Goal: Task Accomplishment & Management: Manage account settings

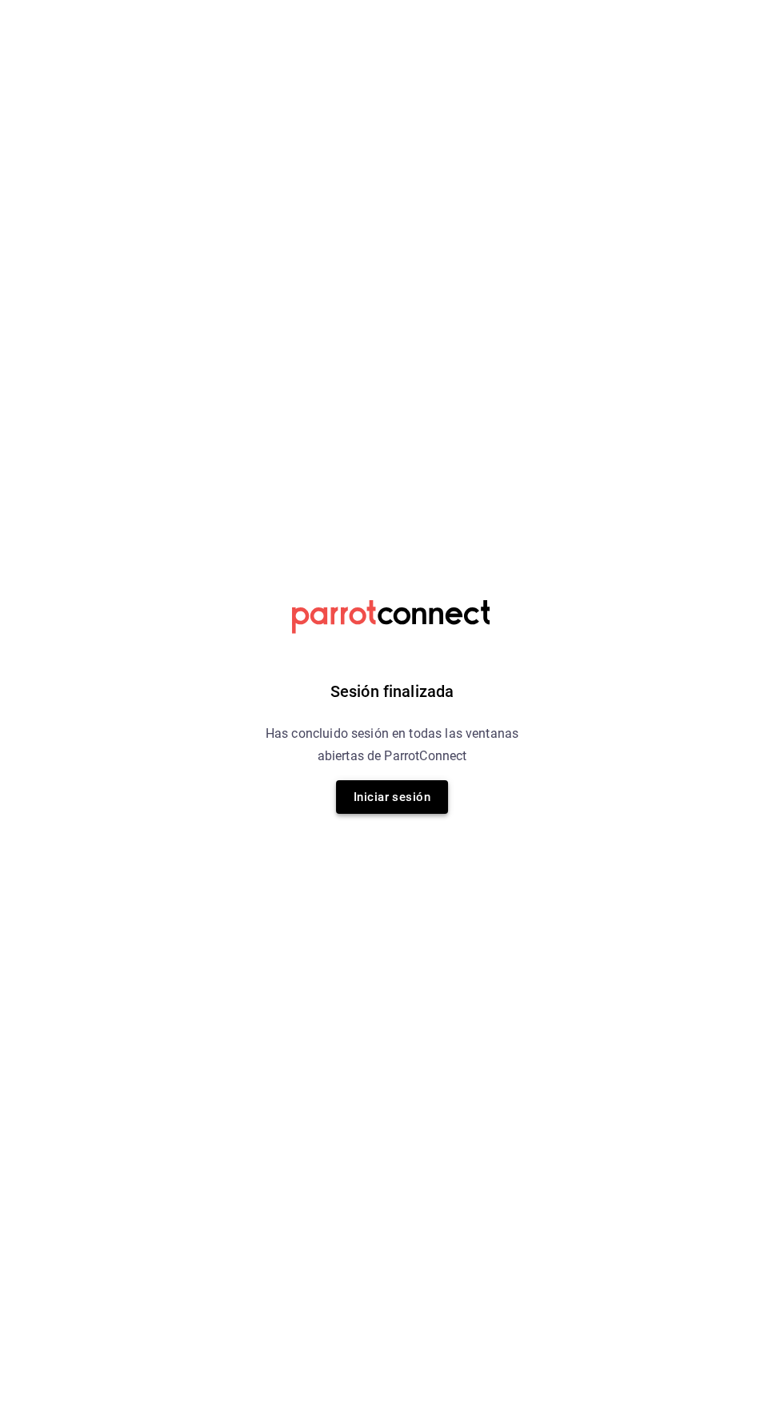
click at [435, 793] on button "Iniciar sesión" at bounding box center [392, 797] width 112 height 34
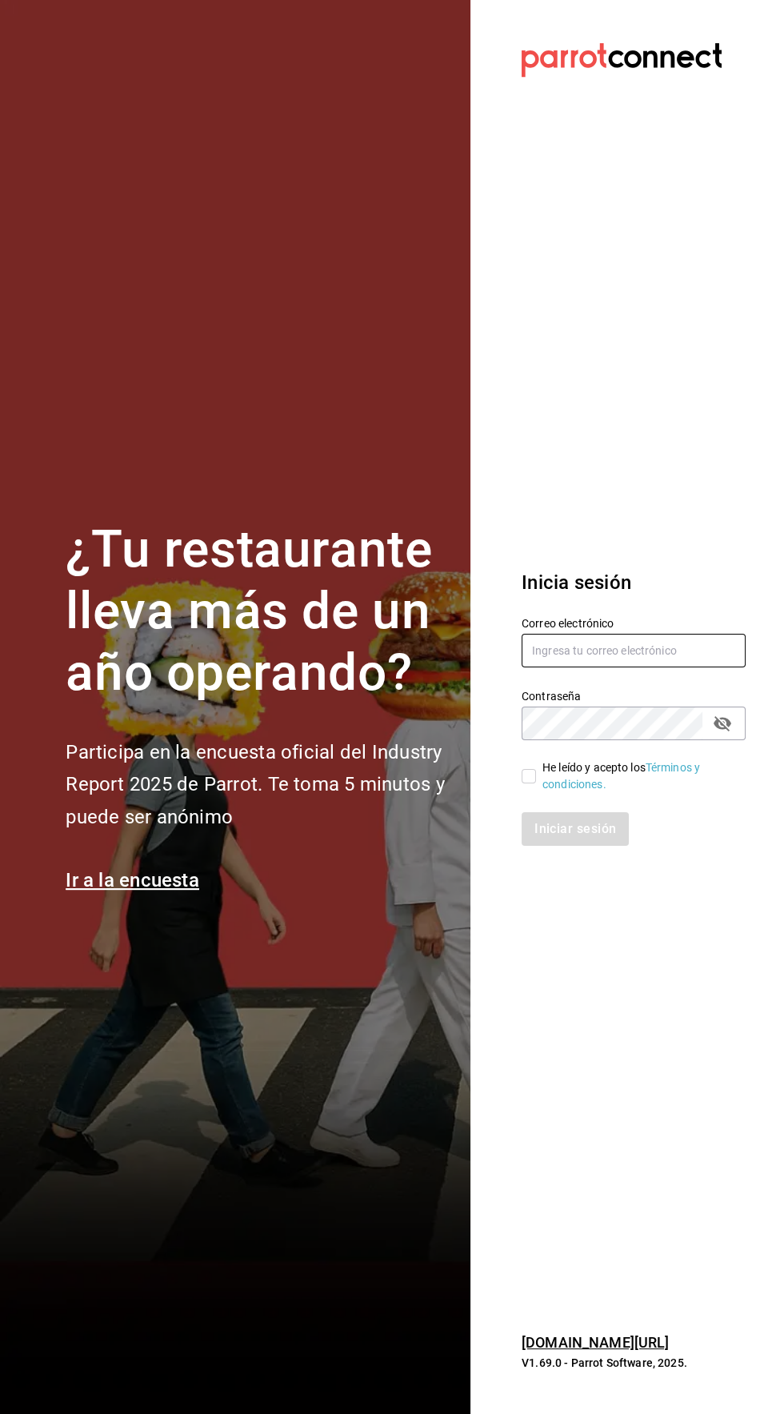
click at [660, 667] on input "text" at bounding box center [634, 651] width 224 height 34
type input "rawrburger@hotmail.com"
click at [528, 783] on input "He leído y acepto los Términos y condiciones." at bounding box center [529, 776] width 14 height 14
checkbox input "true"
click at [592, 846] on button "Iniciar sesión" at bounding box center [576, 829] width 109 height 34
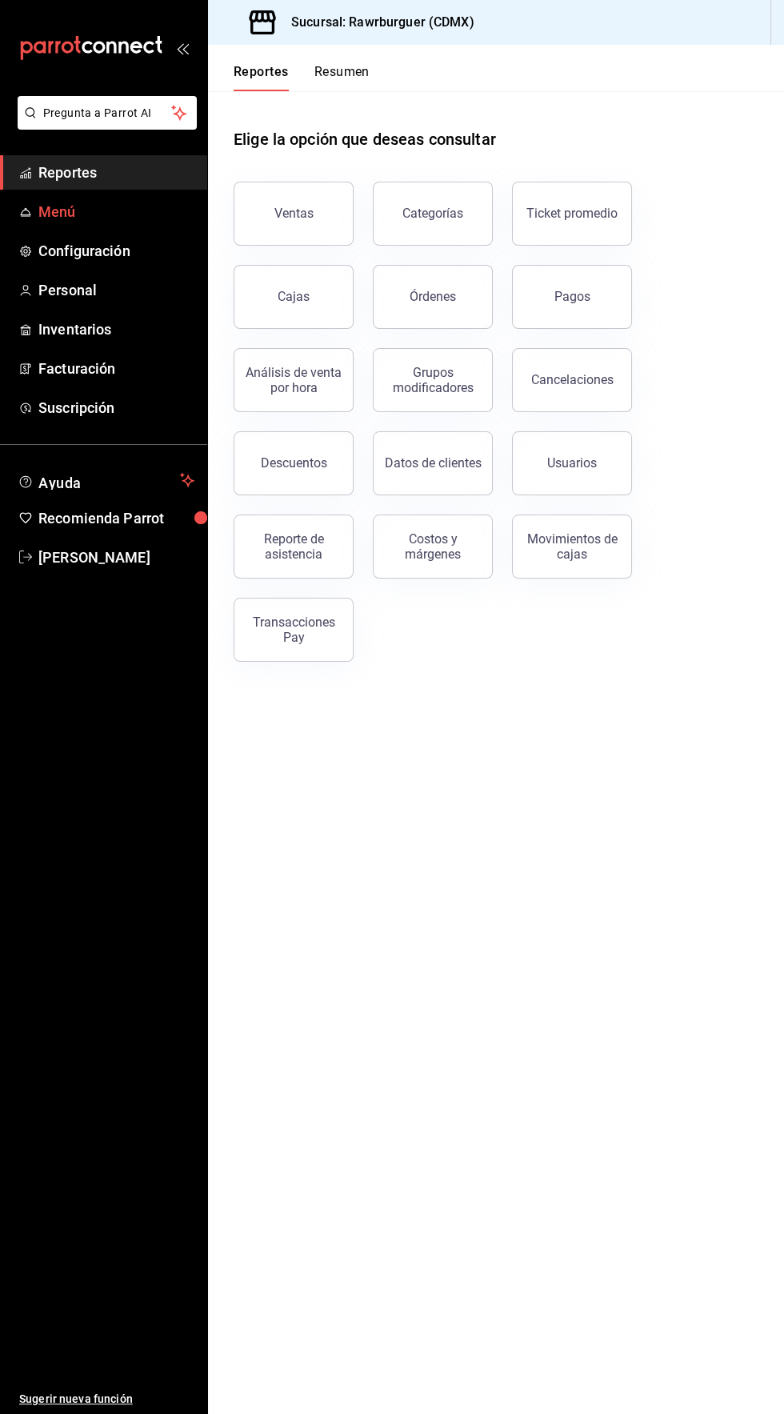
click at [125, 218] on span "Menú" at bounding box center [116, 212] width 156 height 22
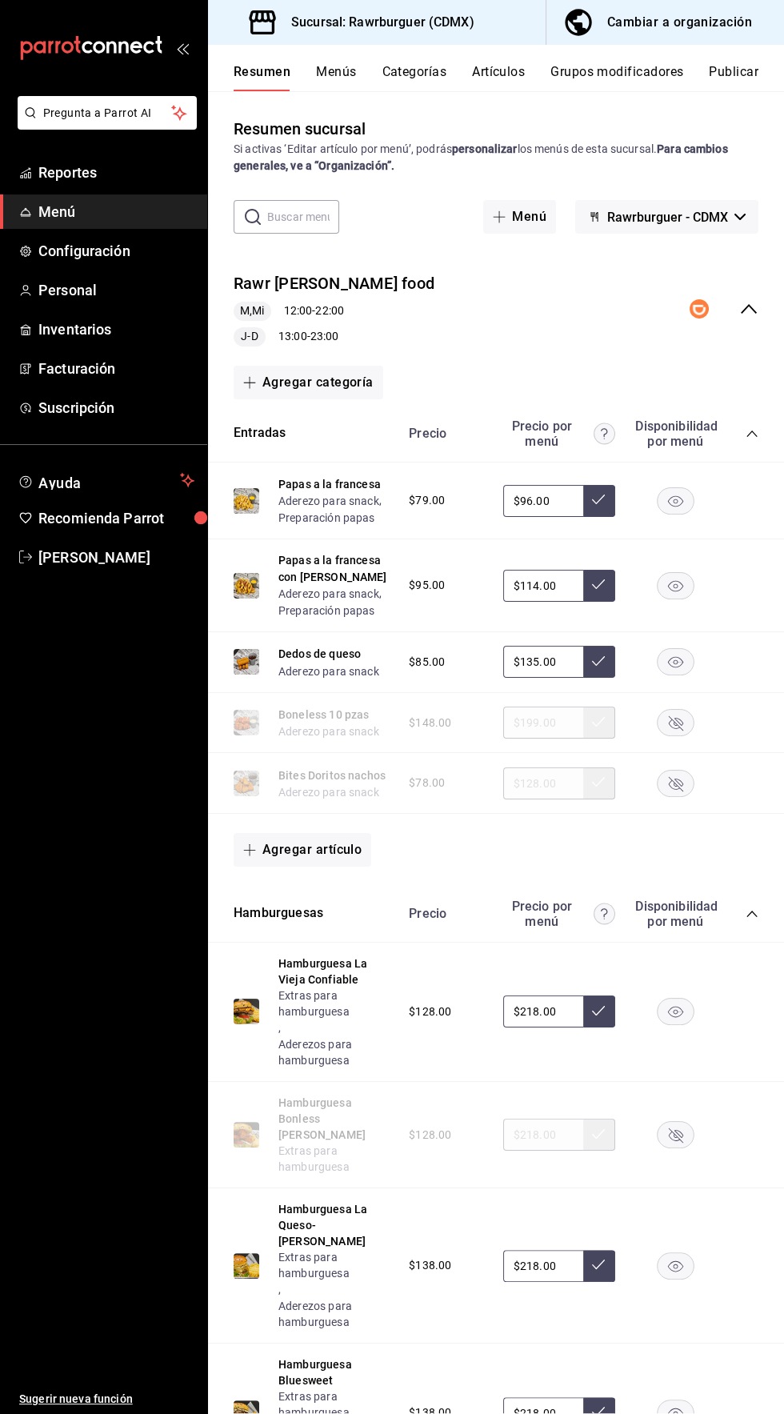
click at [346, 90] on button "Menús" at bounding box center [336, 77] width 40 height 27
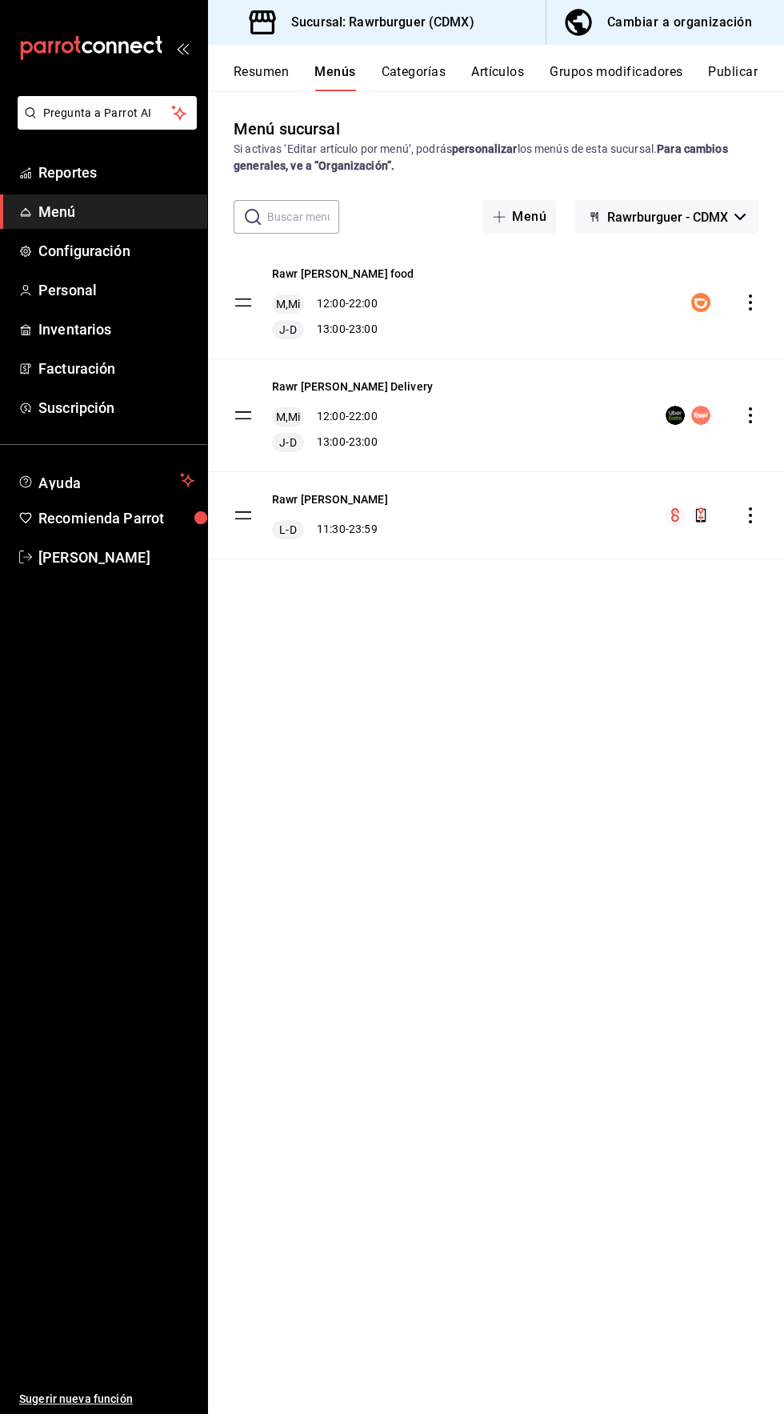
click at [750, 302] on icon "actions" at bounding box center [750, 302] width 3 height 16
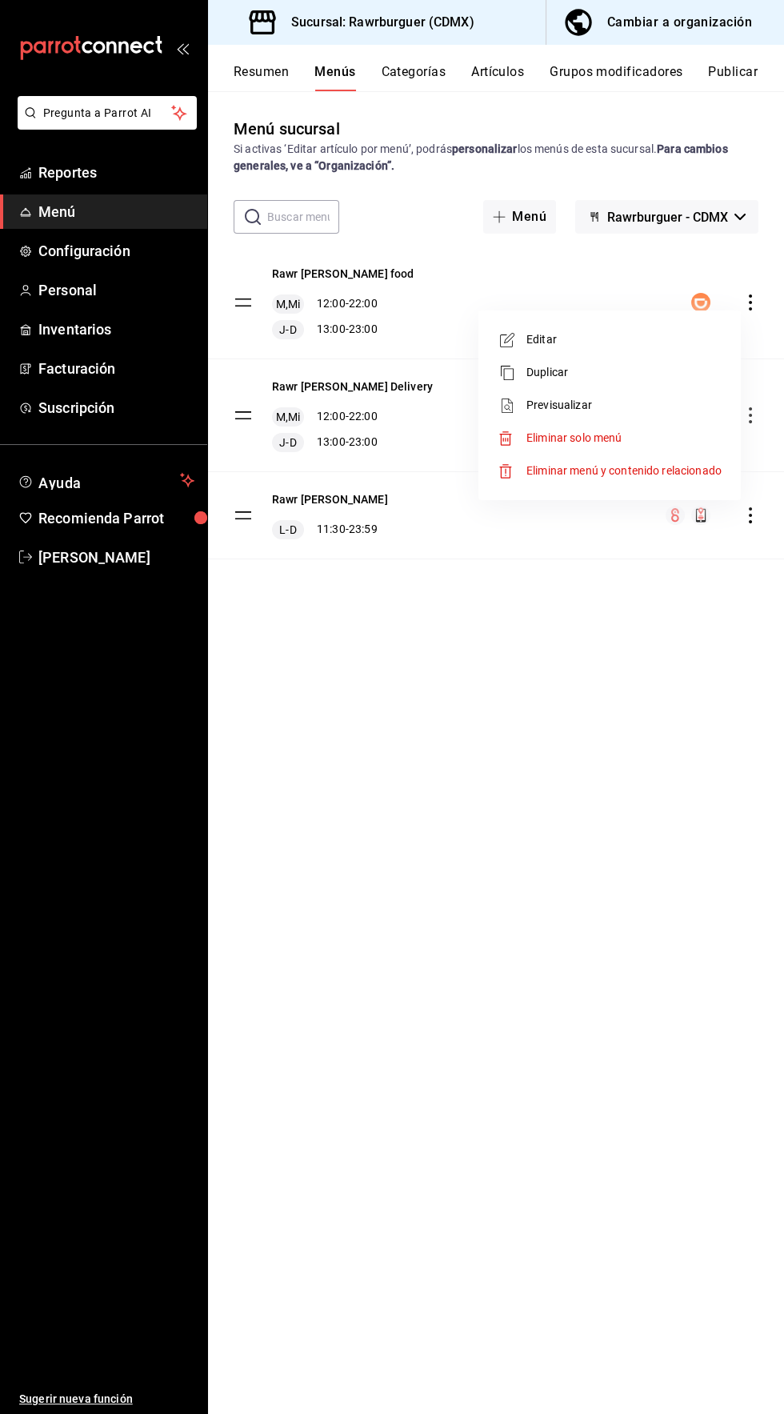
click at [561, 334] on span "Editar" at bounding box center [623, 339] width 195 height 17
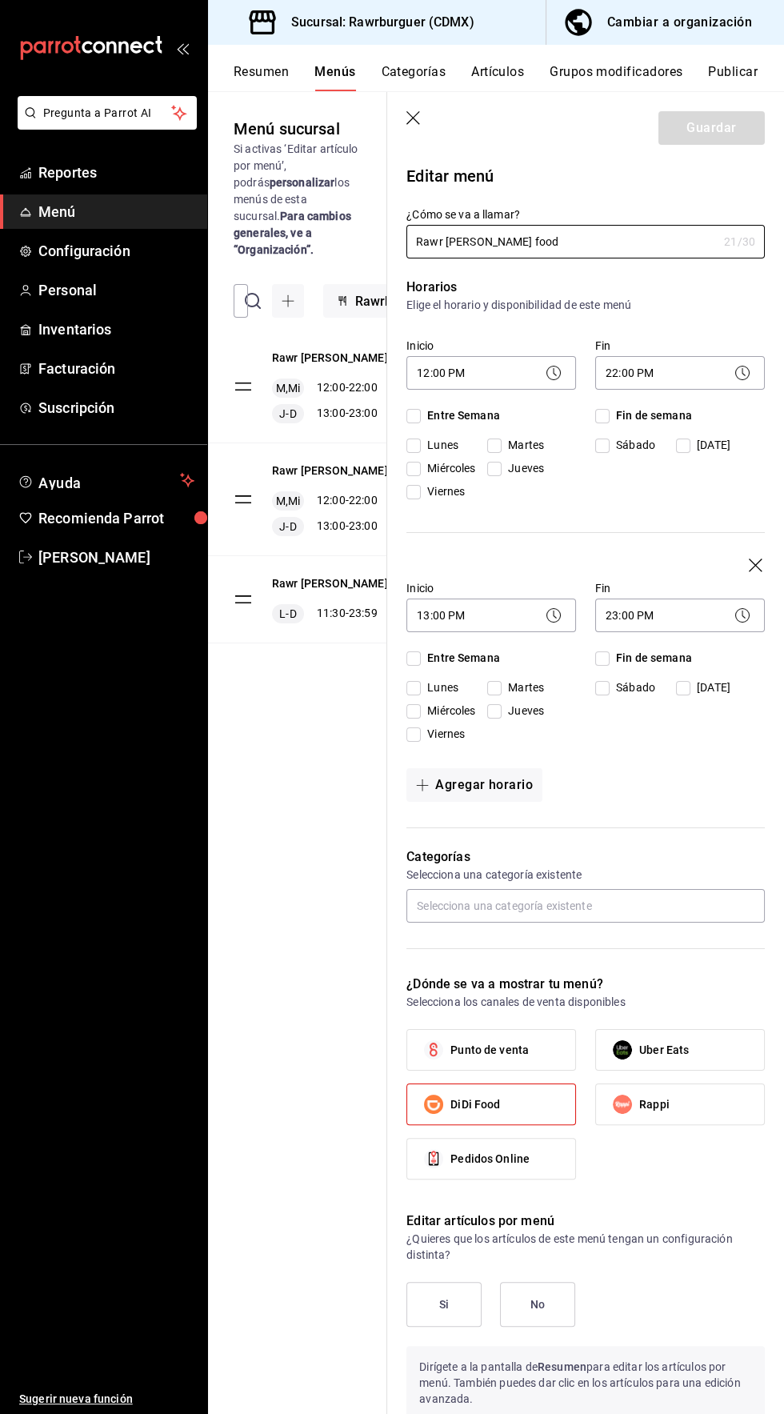
checkbox input "true"
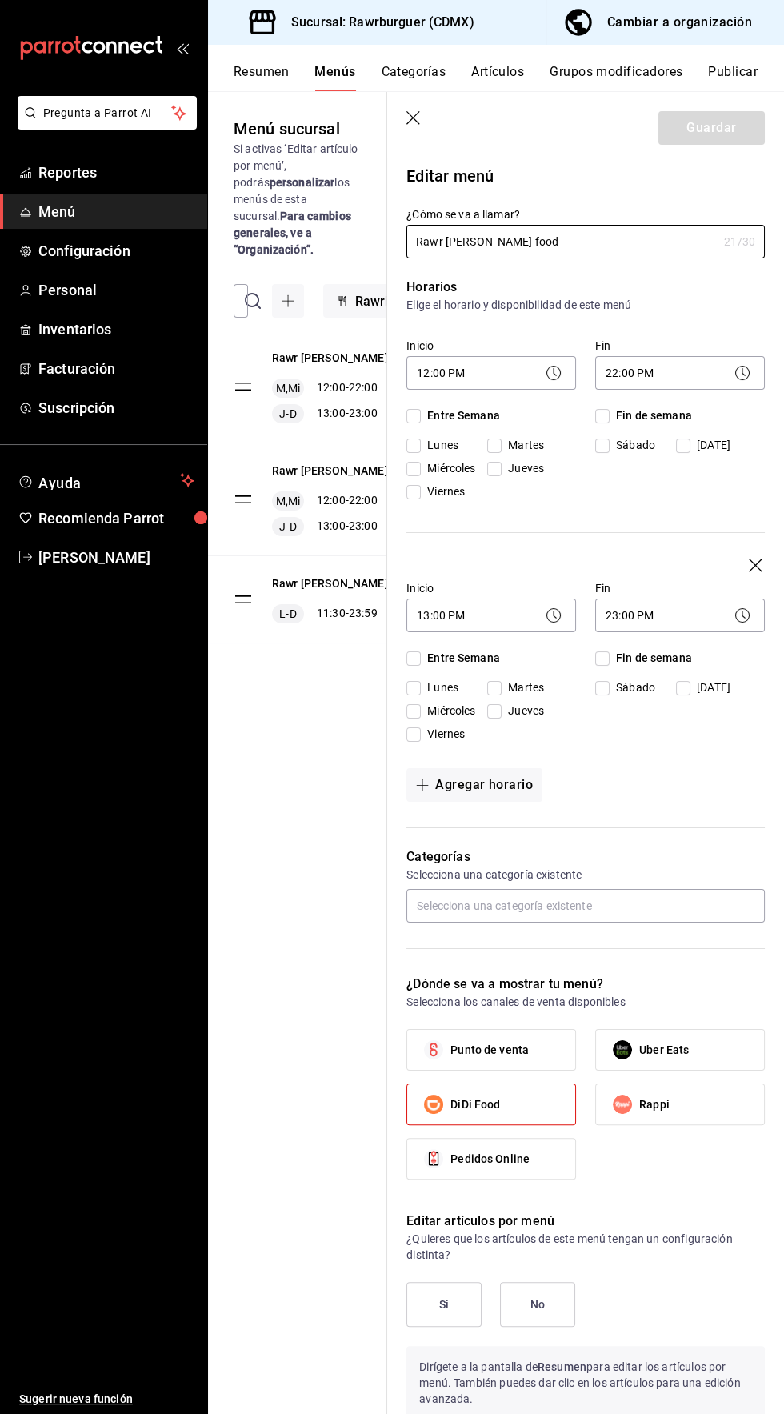
checkbox input "true"
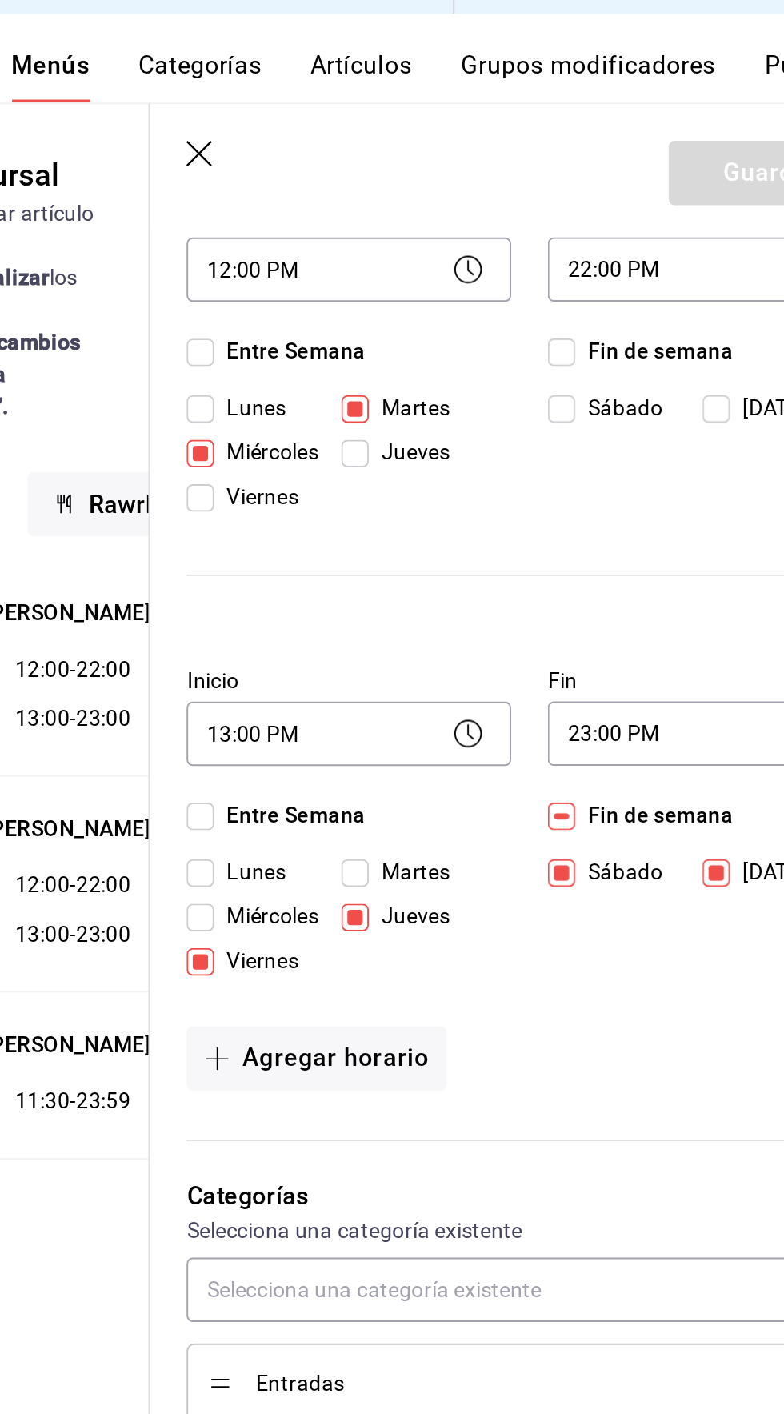
scroll to position [201, 0]
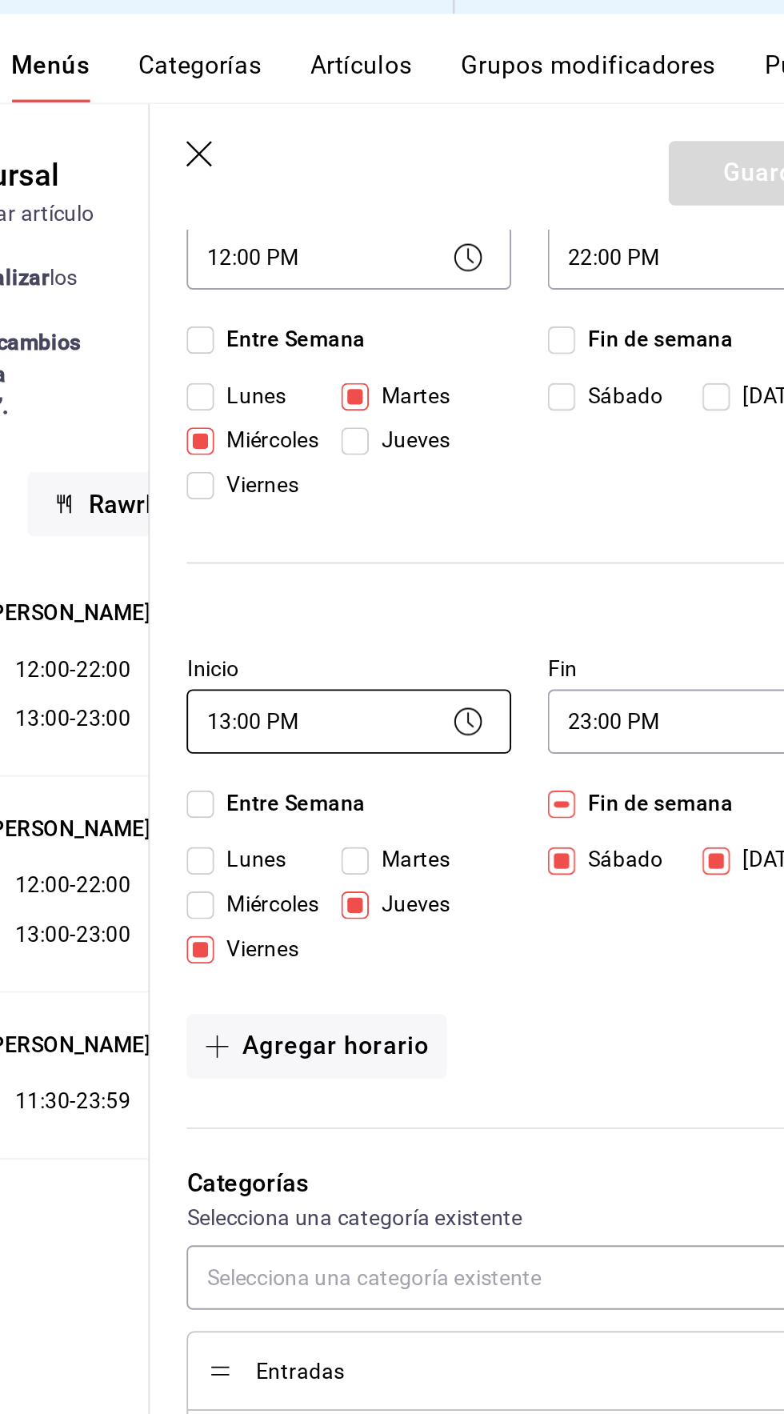
click at [460, 410] on body "Pregunta a Parrot AI Reportes Menú Configuración Personal Inventarios Facturaci…" at bounding box center [392, 707] width 784 height 1414
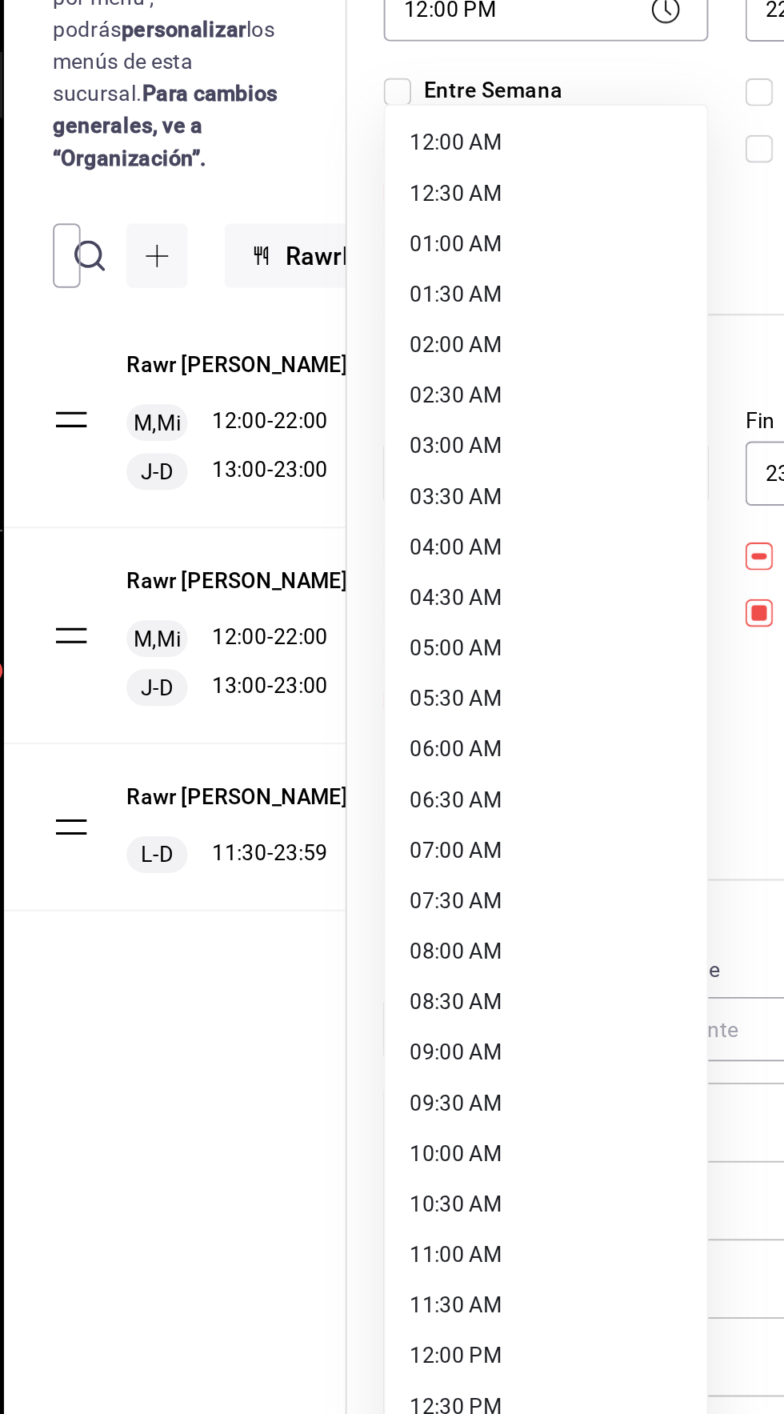
click at [458, 874] on li "12:00 PM" at bounding box center [491, 876] width 168 height 26
type input "12:00"
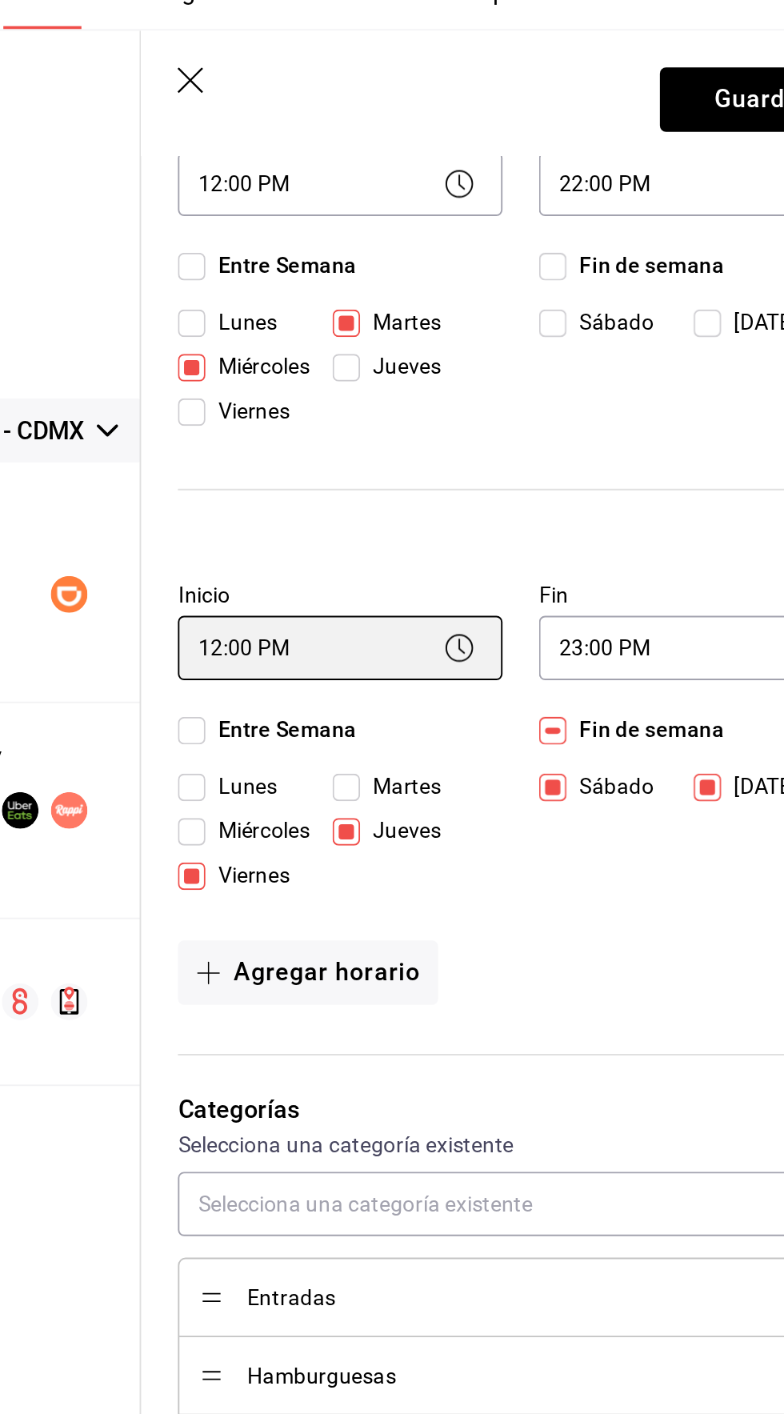
scroll to position [0, 0]
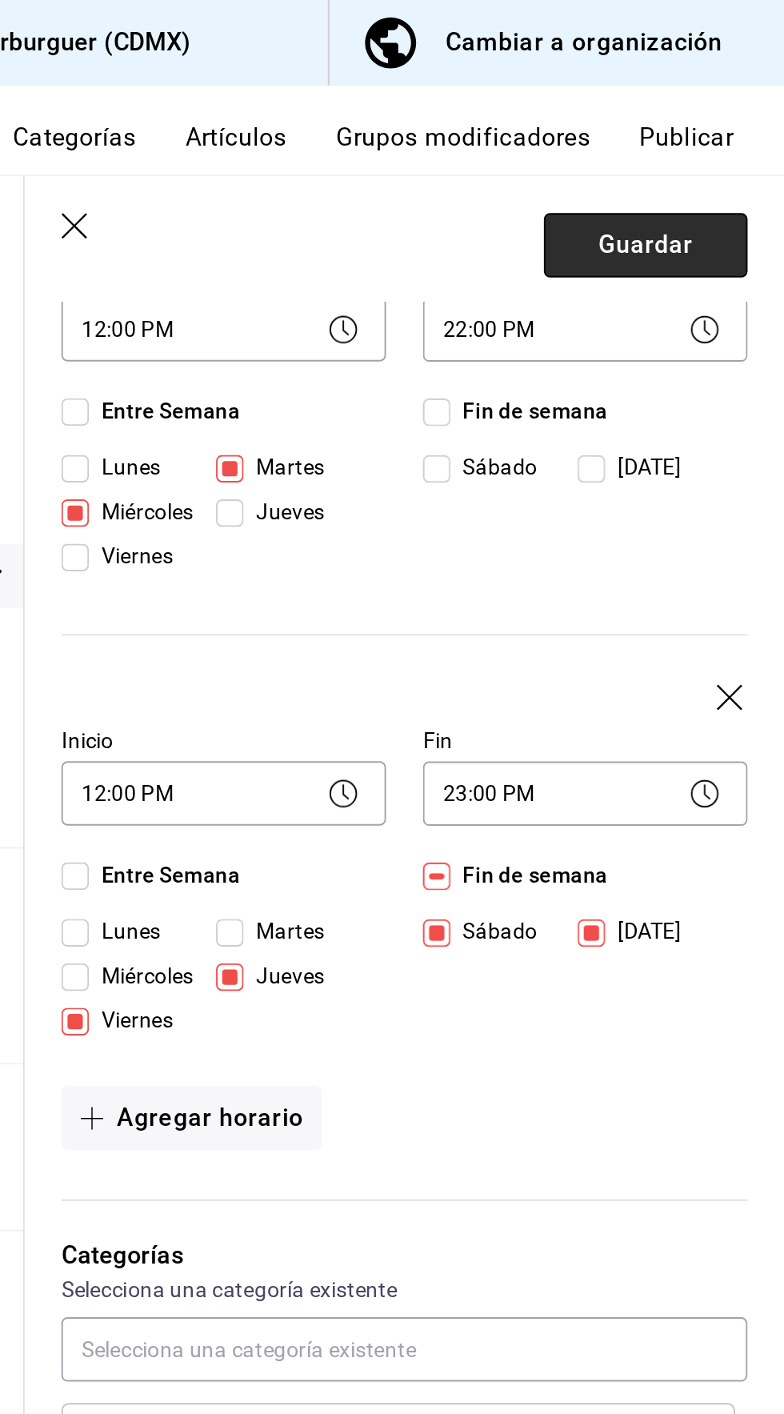
click at [715, 129] on button "Guardar" at bounding box center [712, 128] width 106 height 34
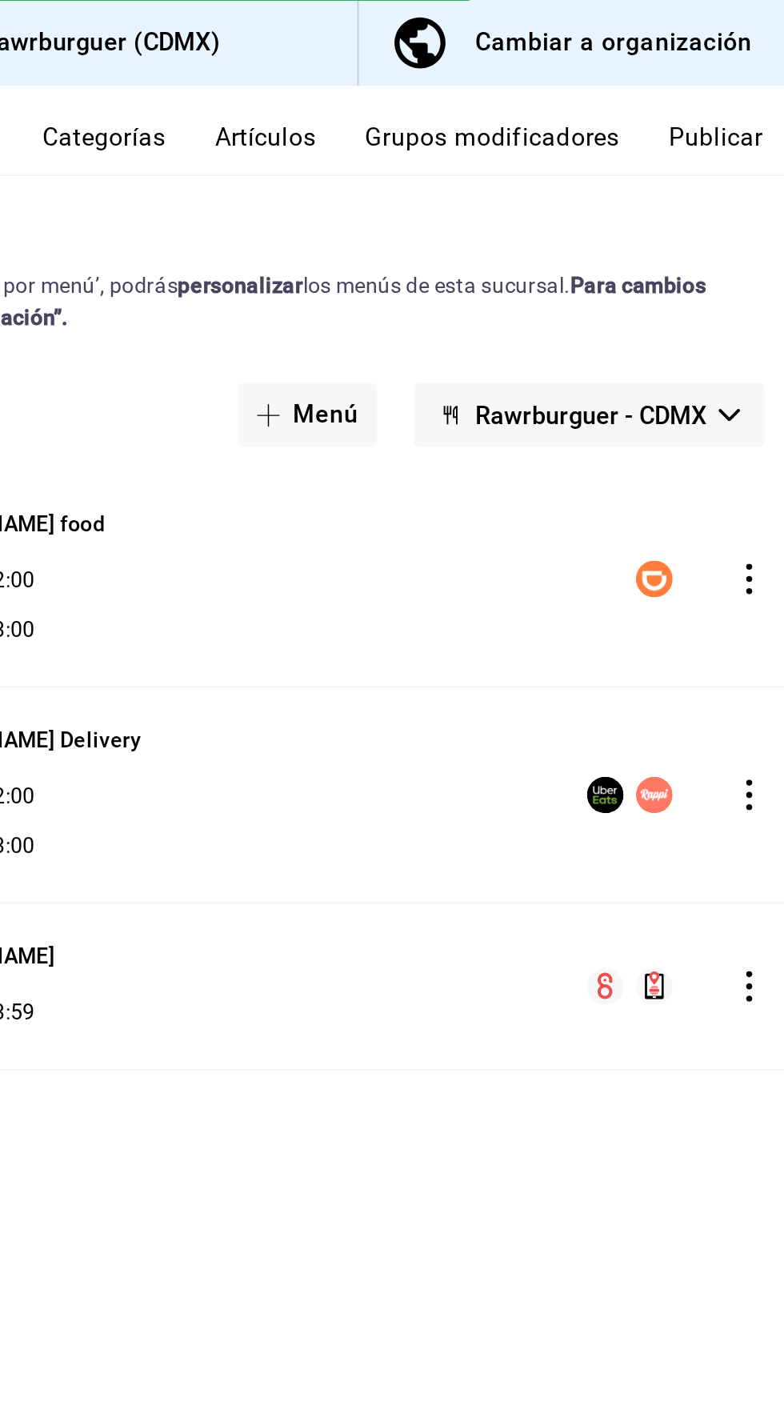
click at [750, 414] on icon "actions" at bounding box center [750, 415] width 3 height 16
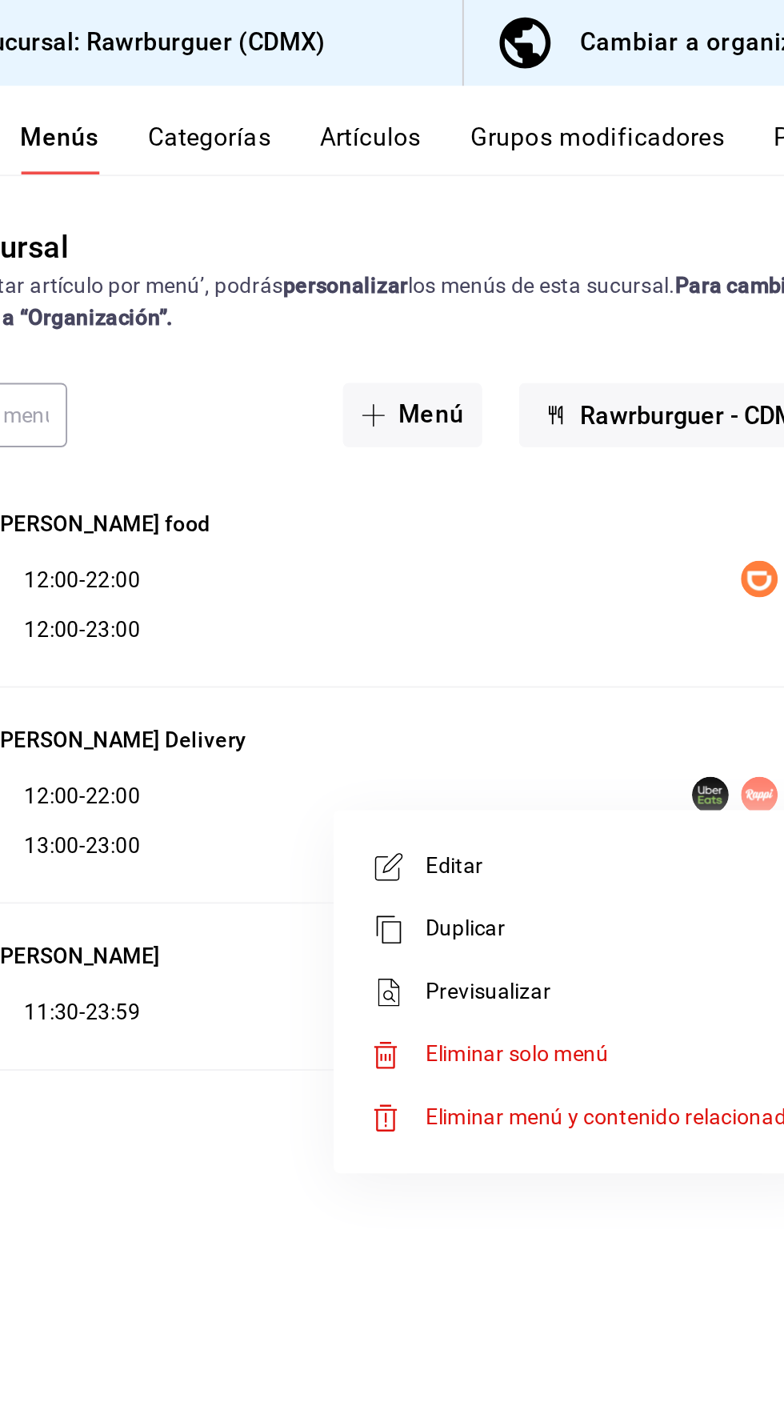
click at [576, 460] on span "Editar" at bounding box center [623, 452] width 195 height 17
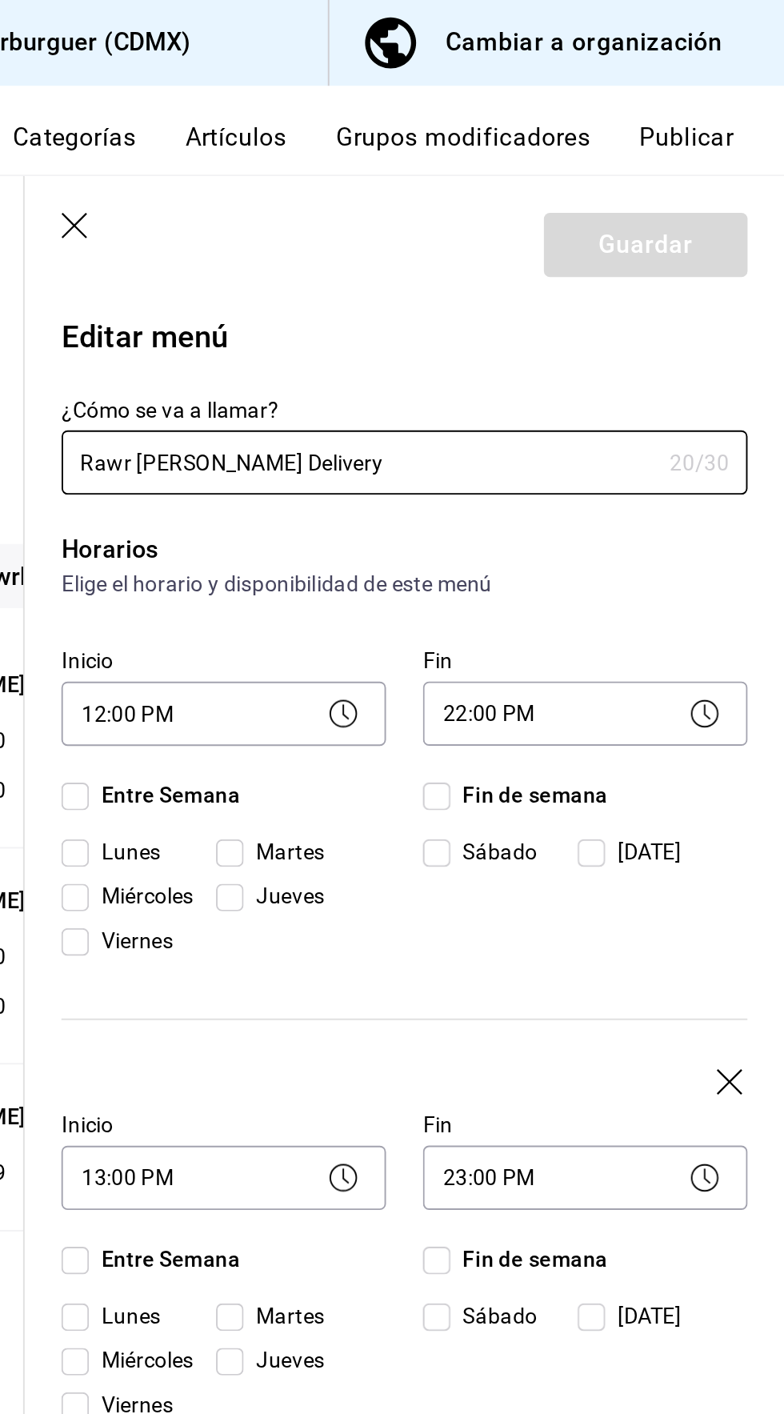
checkbox input "true"
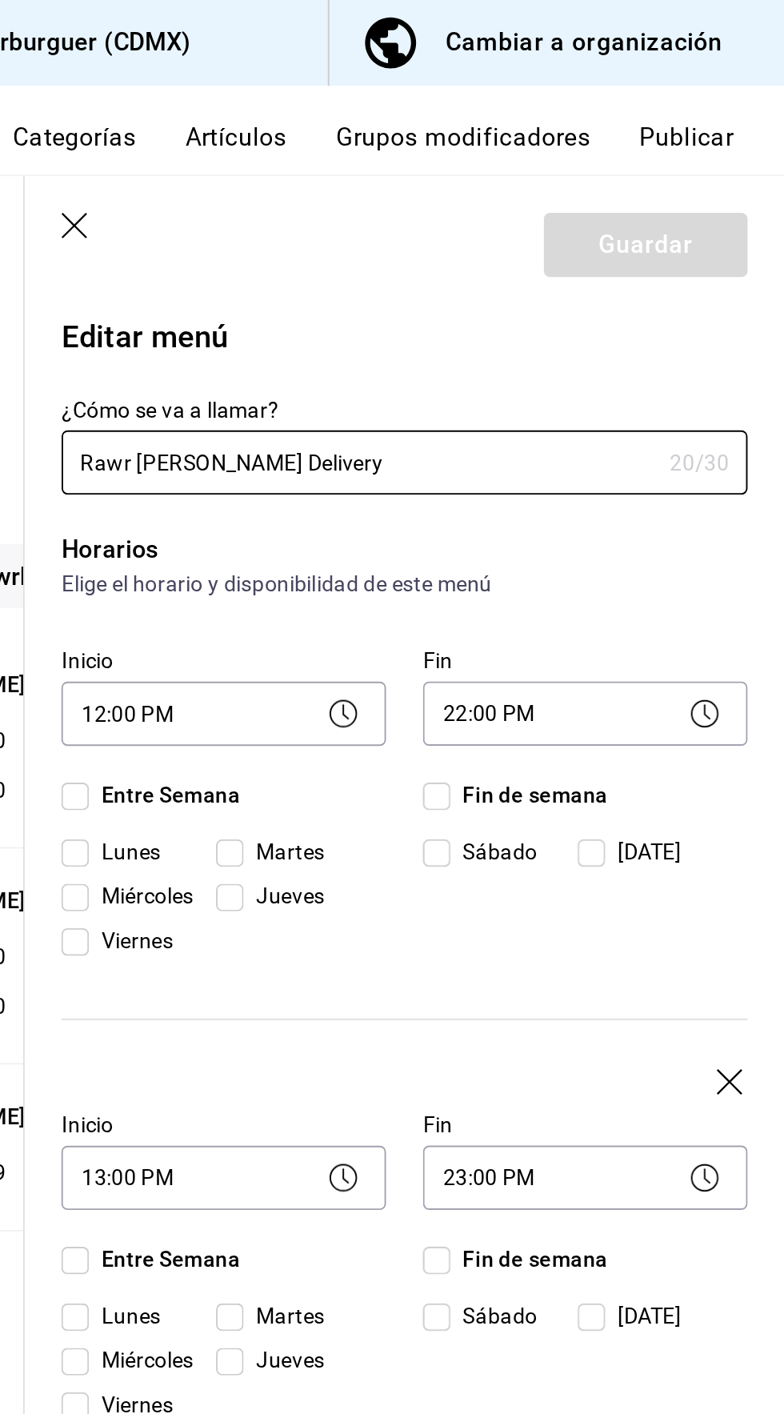
checkbox input "true"
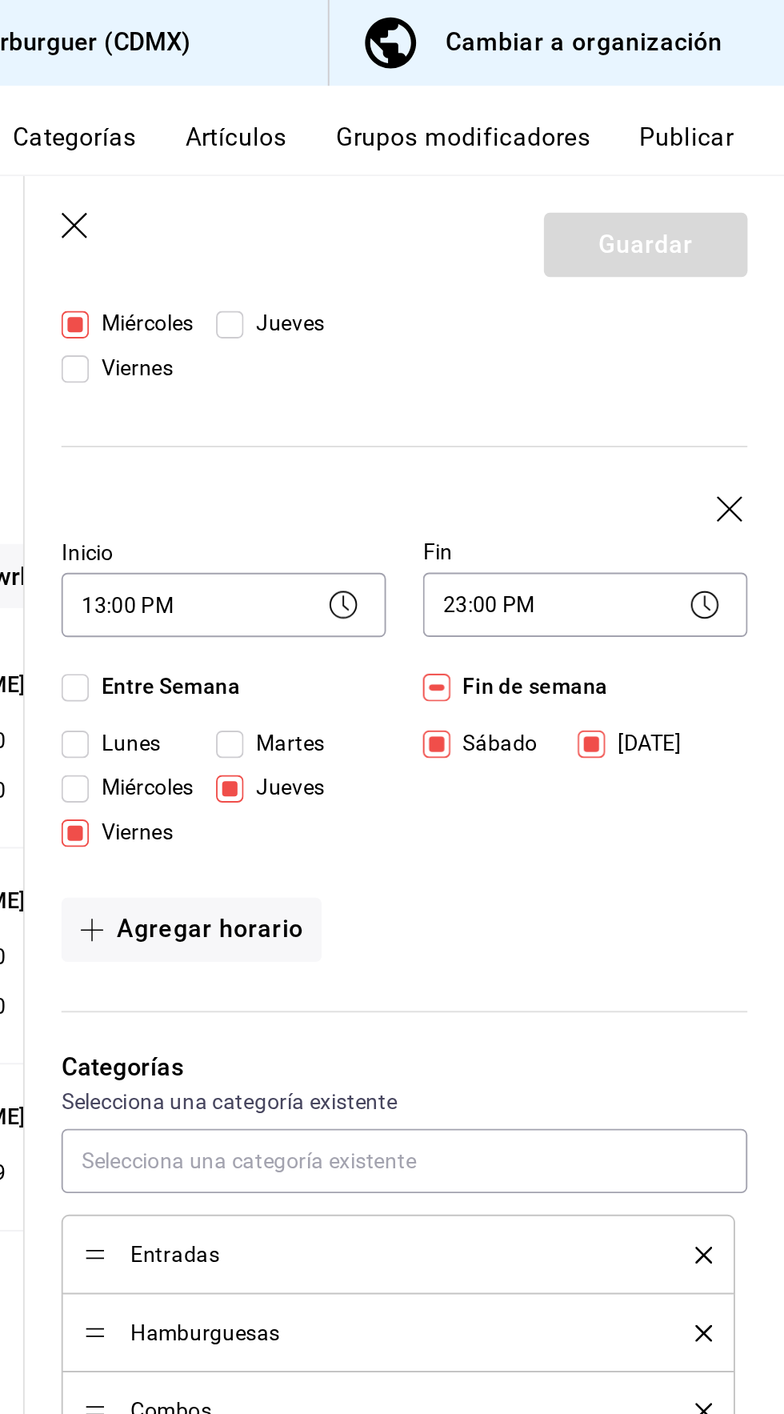
scroll to position [297, 0]
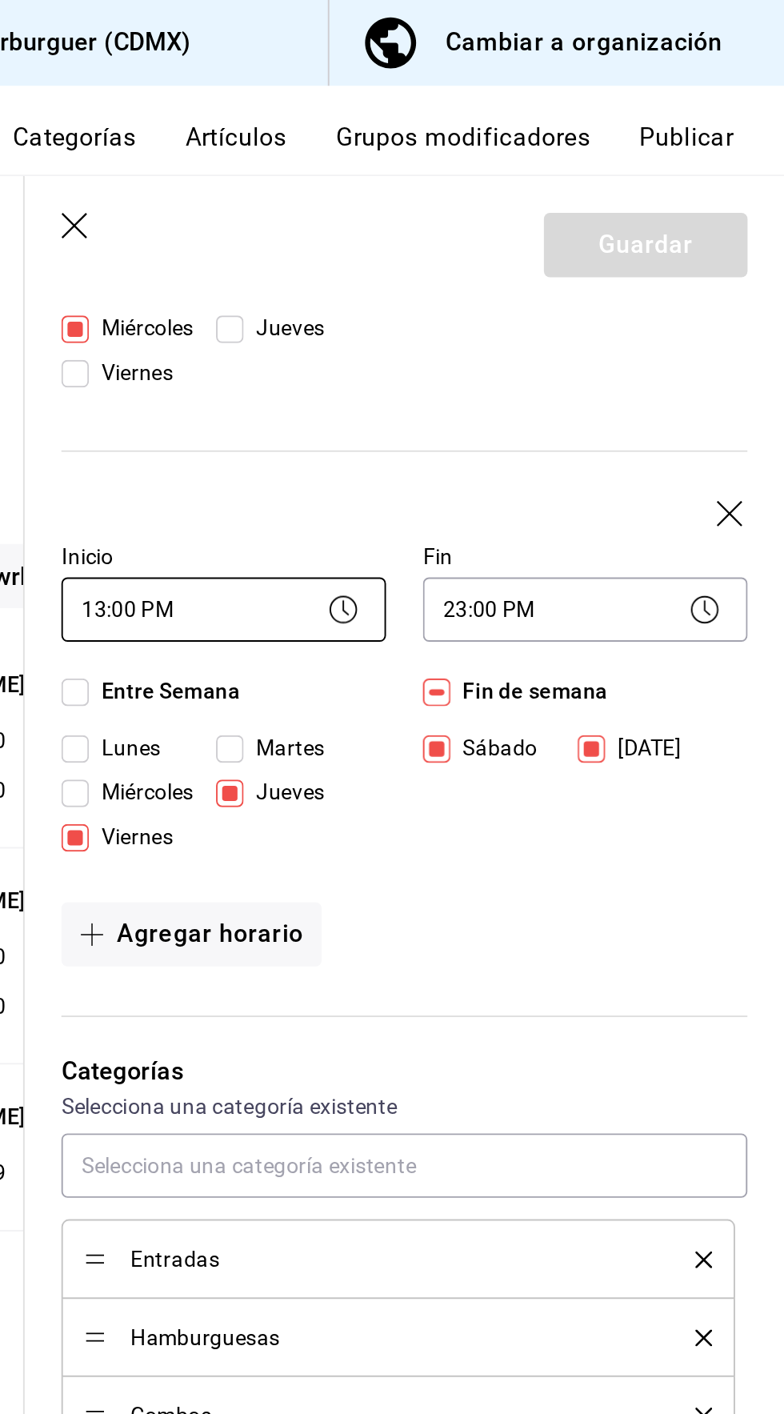
click at [498, 318] on body "Pregunta a Parrot AI Reportes Menú Configuración Personal Inventarios Facturaci…" at bounding box center [392, 707] width 784 height 1414
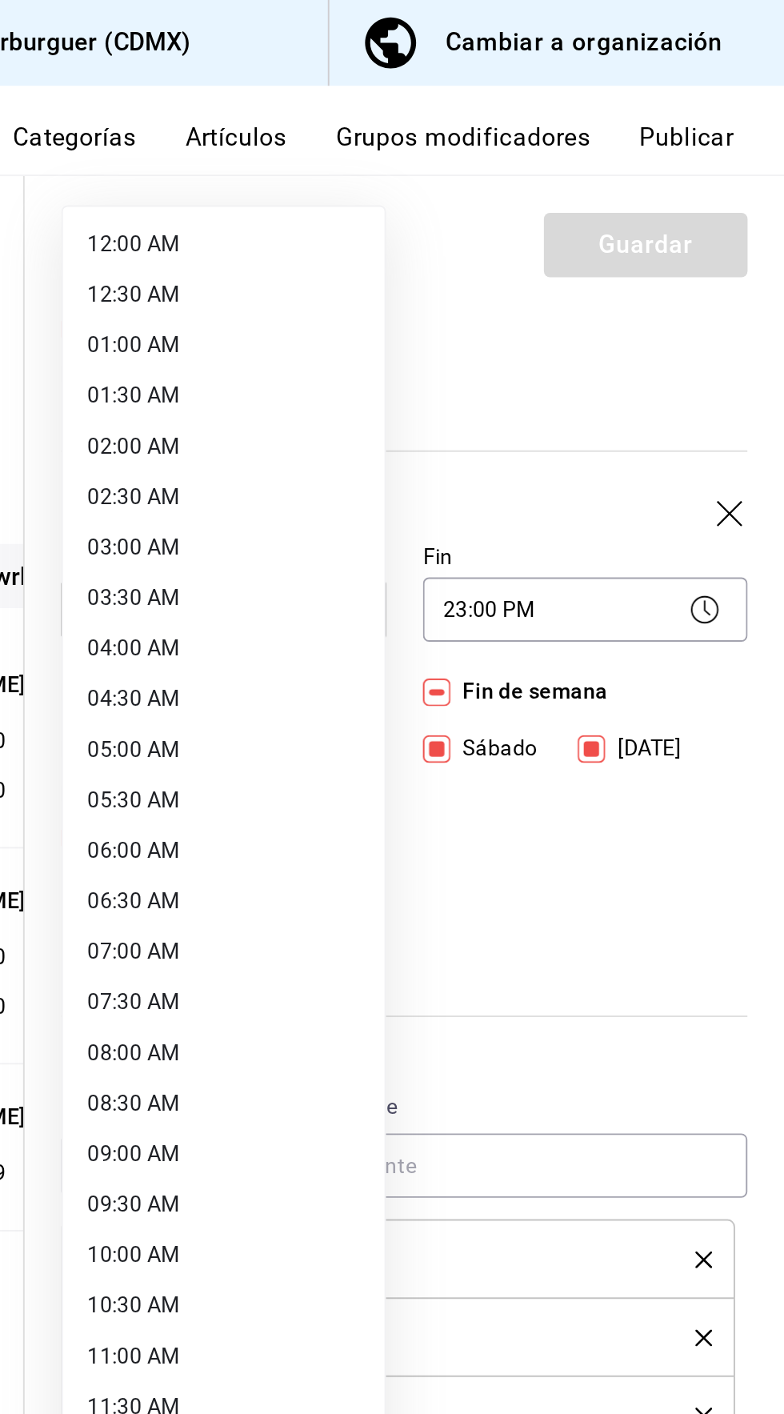
scroll to position [0, 0]
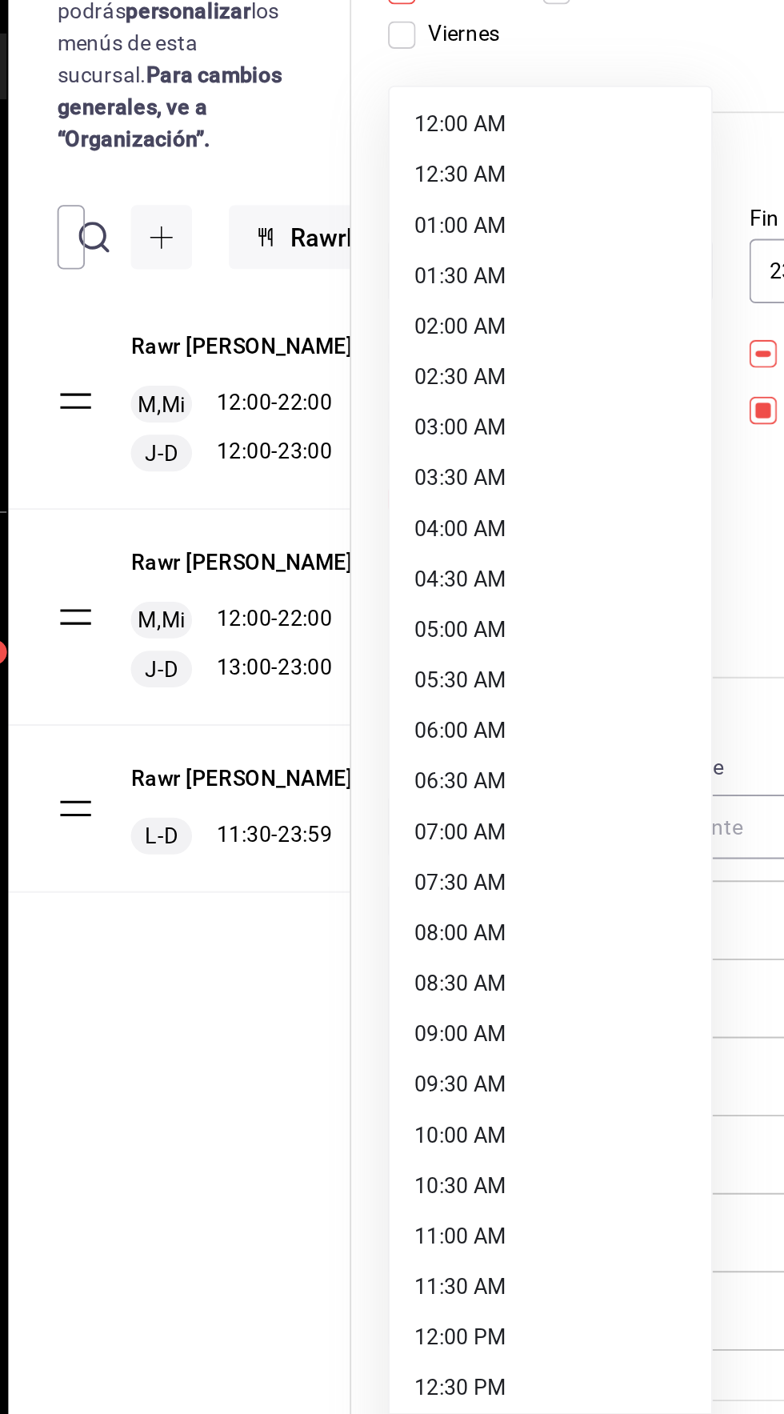
click at [485, 873] on li "12:00 PM" at bounding box center [491, 876] width 168 height 26
type input "12:00"
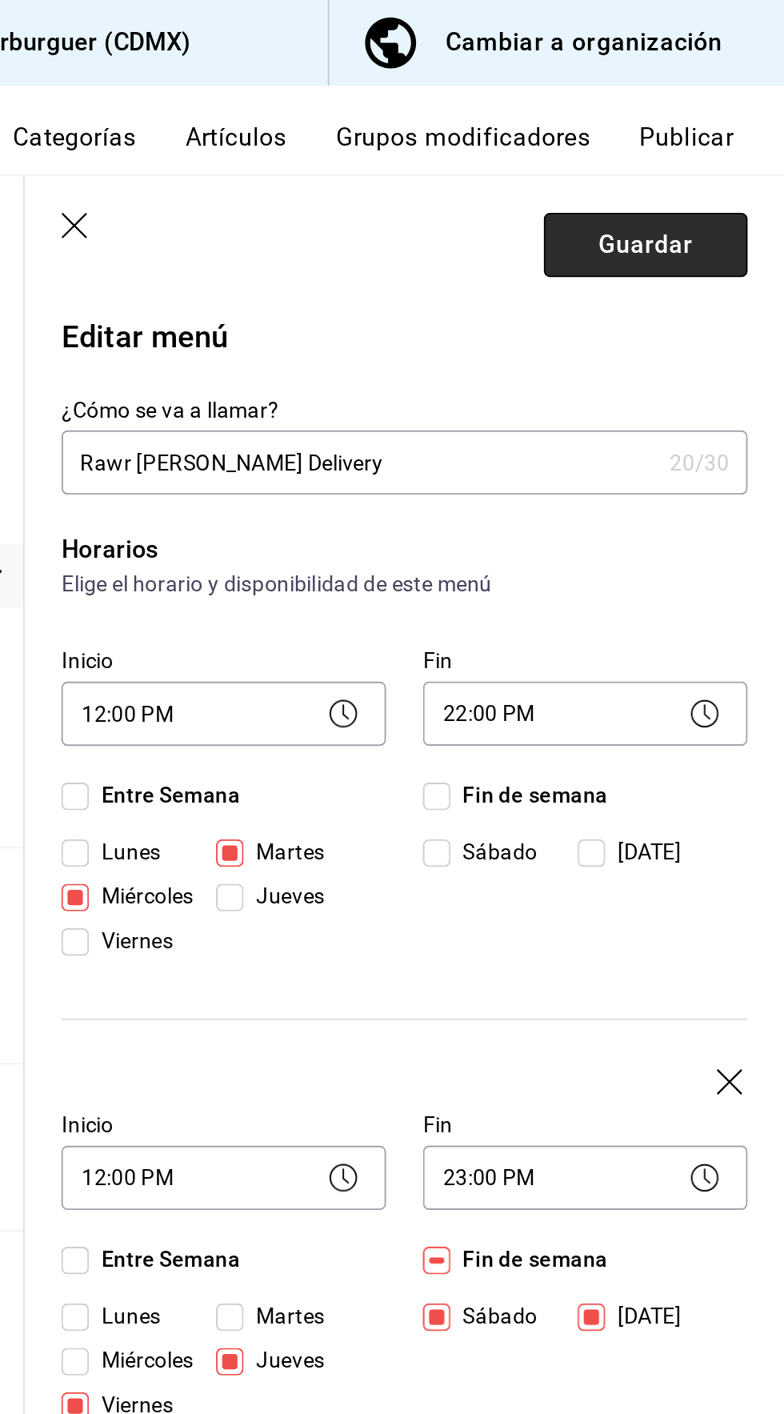
click at [730, 117] on button "Guardar" at bounding box center [712, 128] width 106 height 34
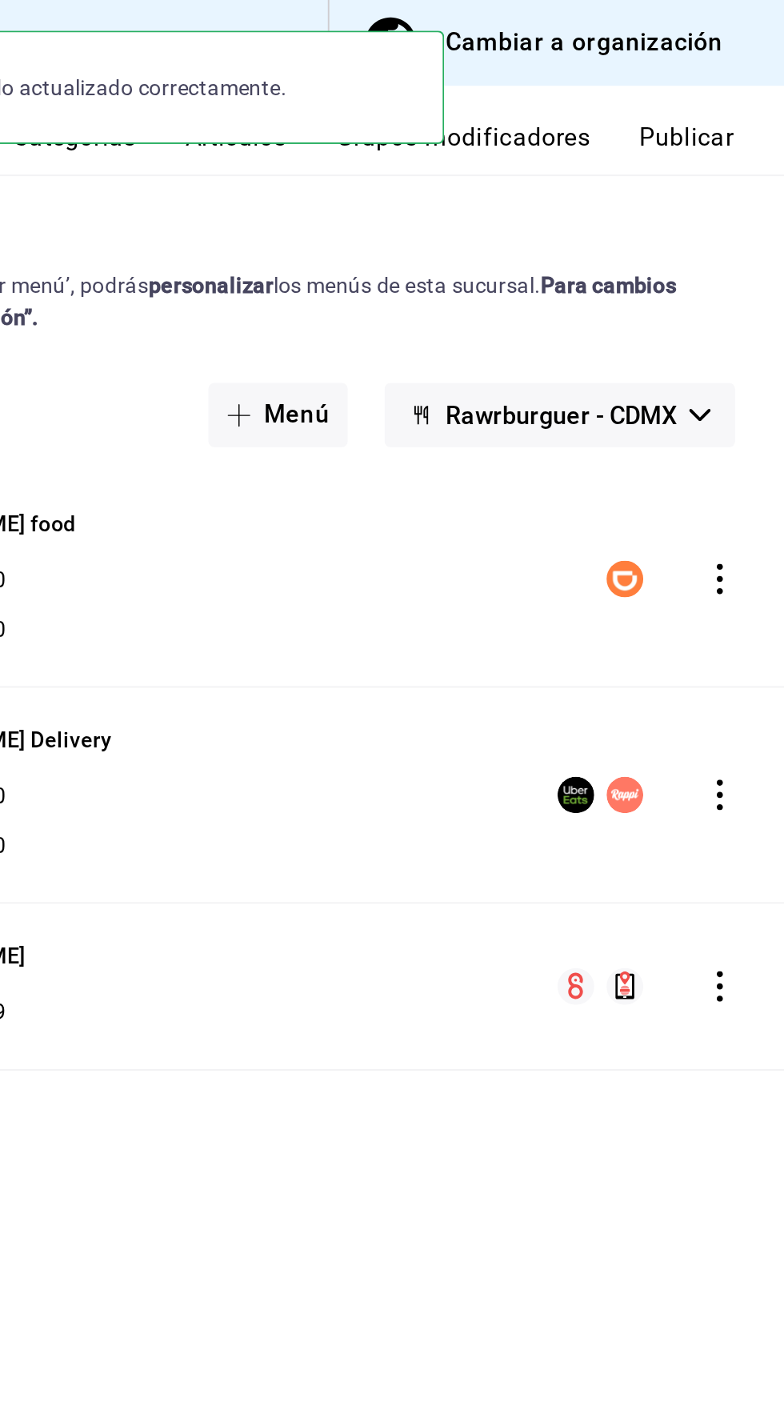
click at [743, 84] on button "Publicar" at bounding box center [733, 77] width 50 height 27
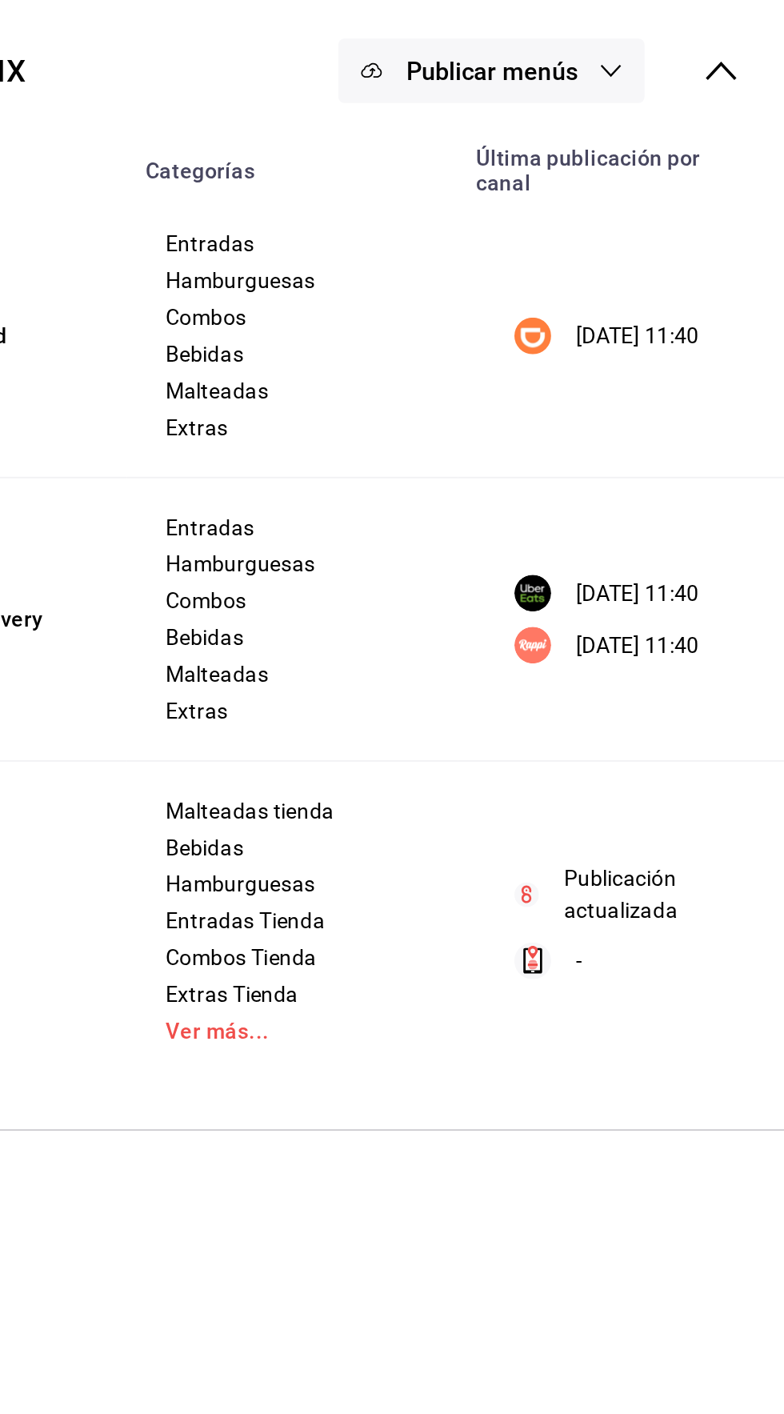
click at [638, 229] on button "Publicar menús" at bounding box center [629, 213] width 160 height 34
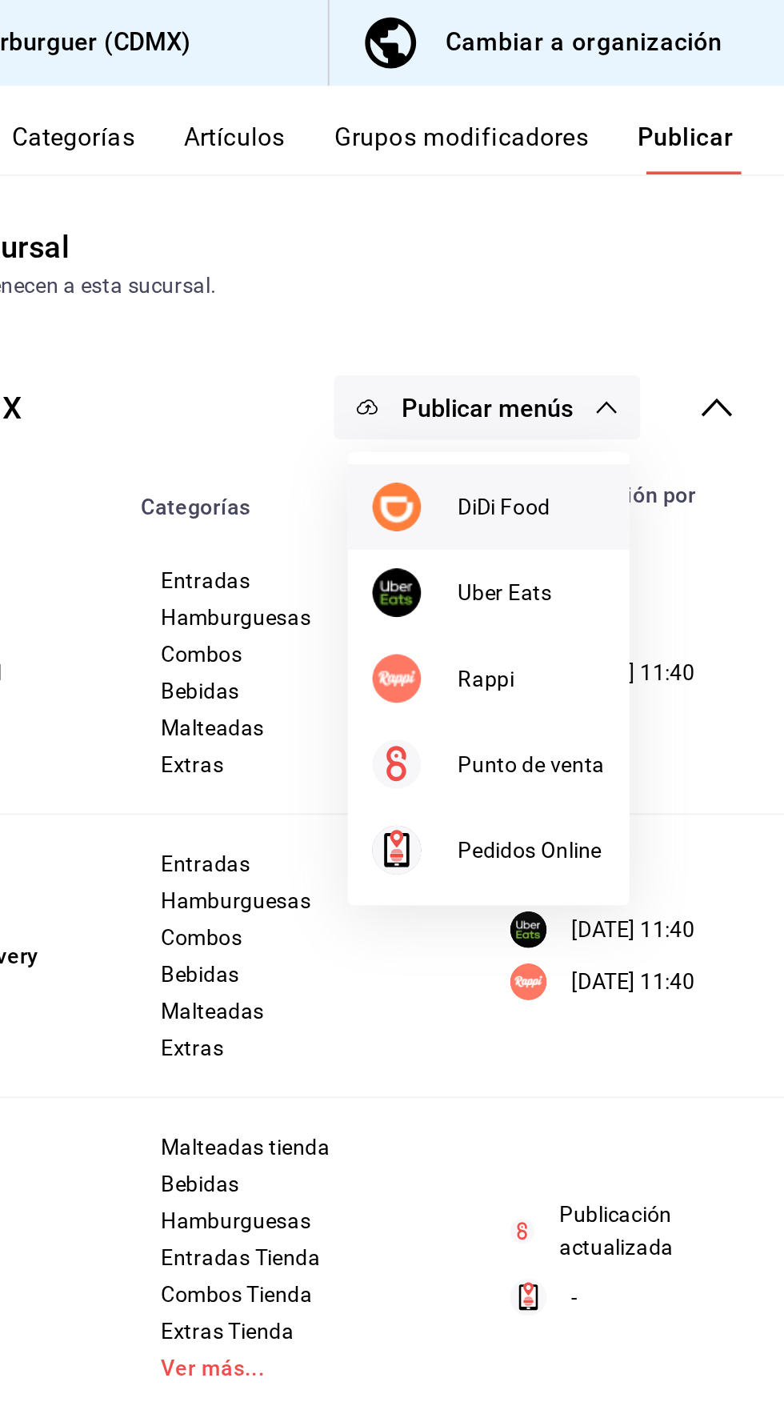
click at [642, 266] on span "DiDi Food" at bounding box center [652, 265] width 77 height 17
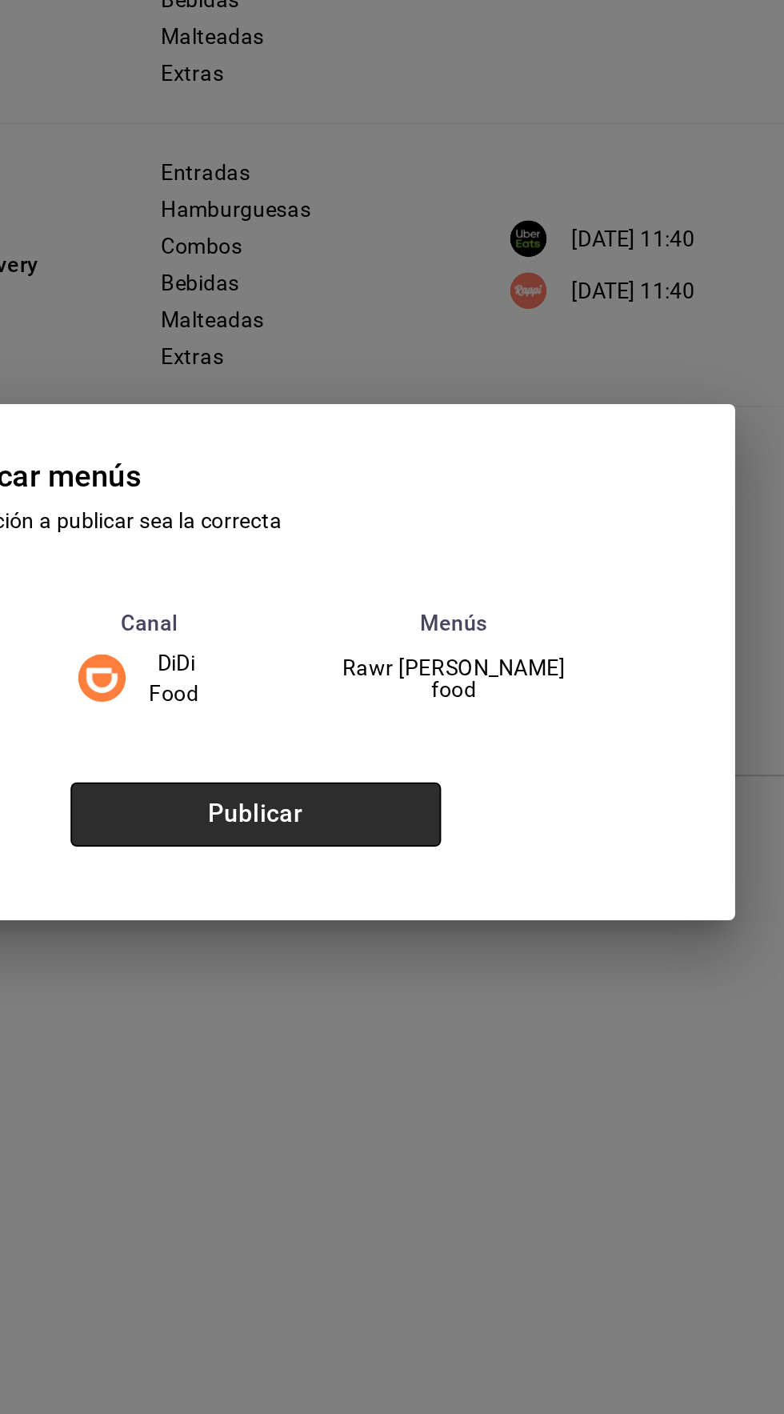
click at [523, 803] on button "Publicar" at bounding box center [508, 787] width 194 height 34
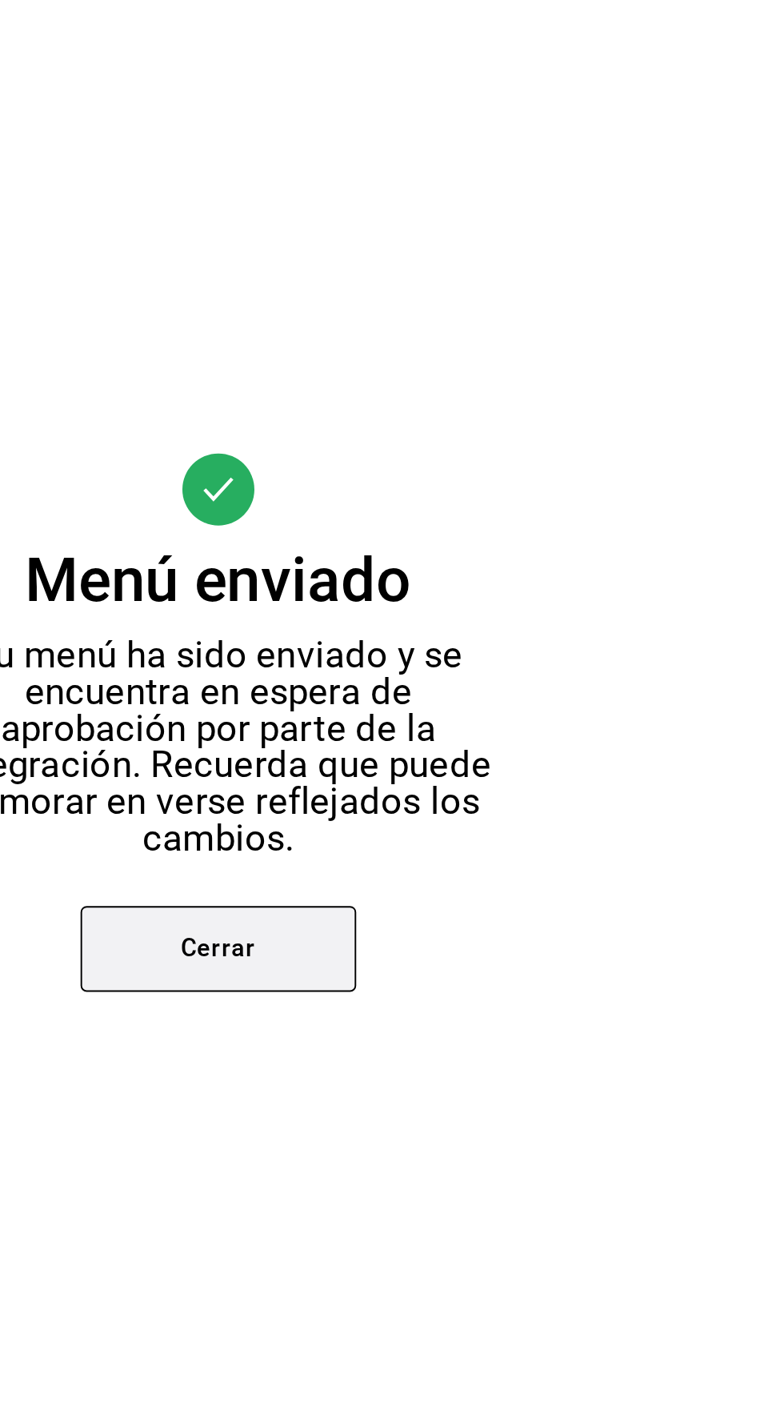
click at [394, 848] on button "Cerrar" at bounding box center [392, 825] width 144 height 45
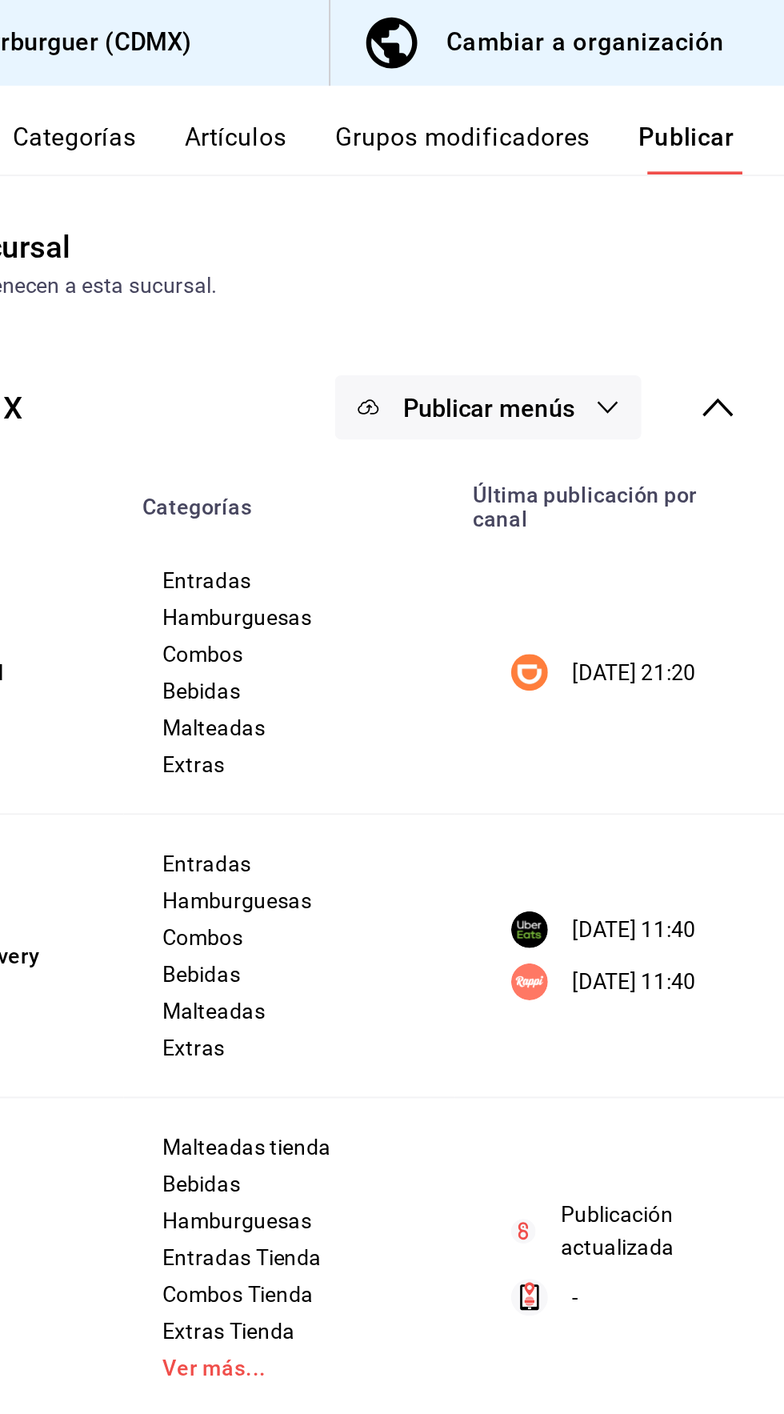
click at [686, 214] on icon "button" at bounding box center [691, 212] width 13 height 13
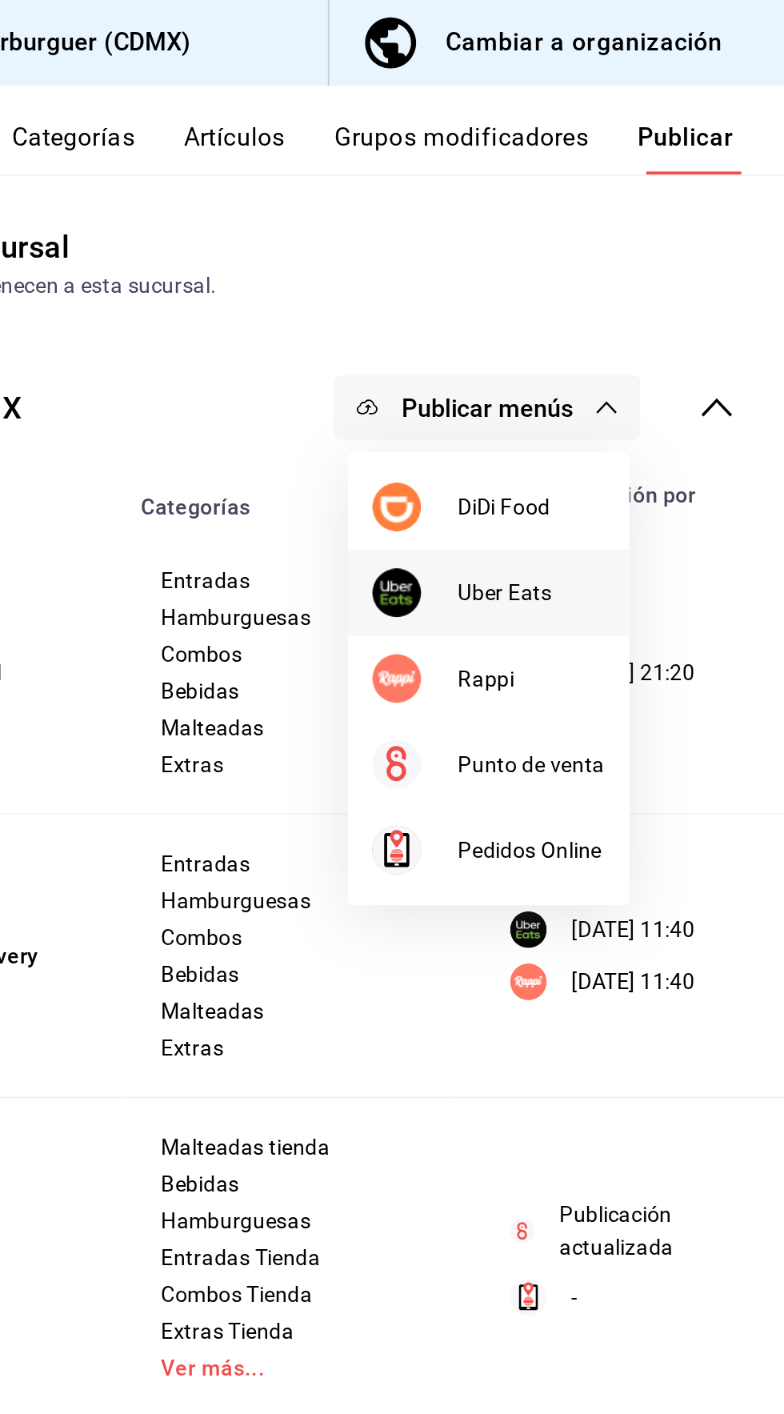
click at [649, 310] on span "Uber Eats" at bounding box center [652, 310] width 77 height 17
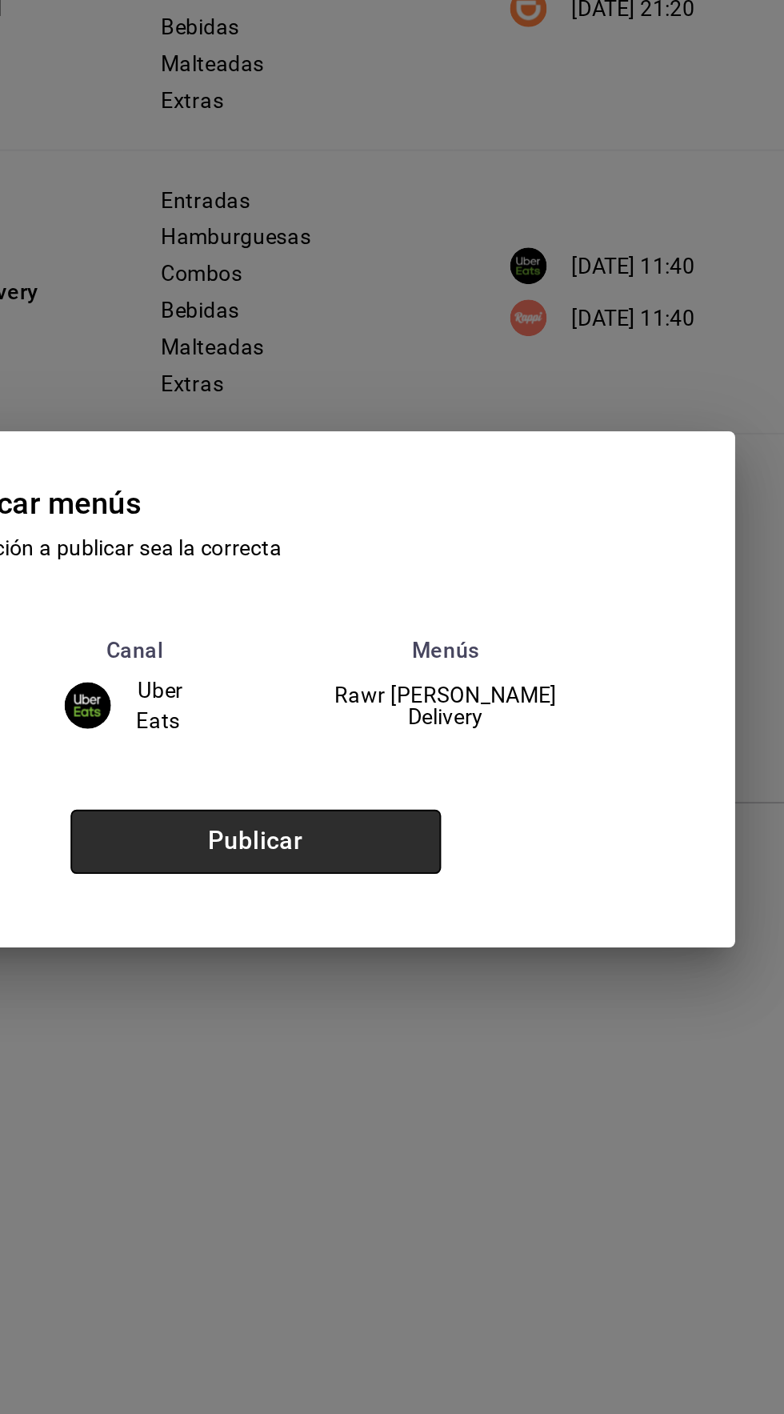
click at [530, 803] on button "Publicar" at bounding box center [508, 787] width 194 height 34
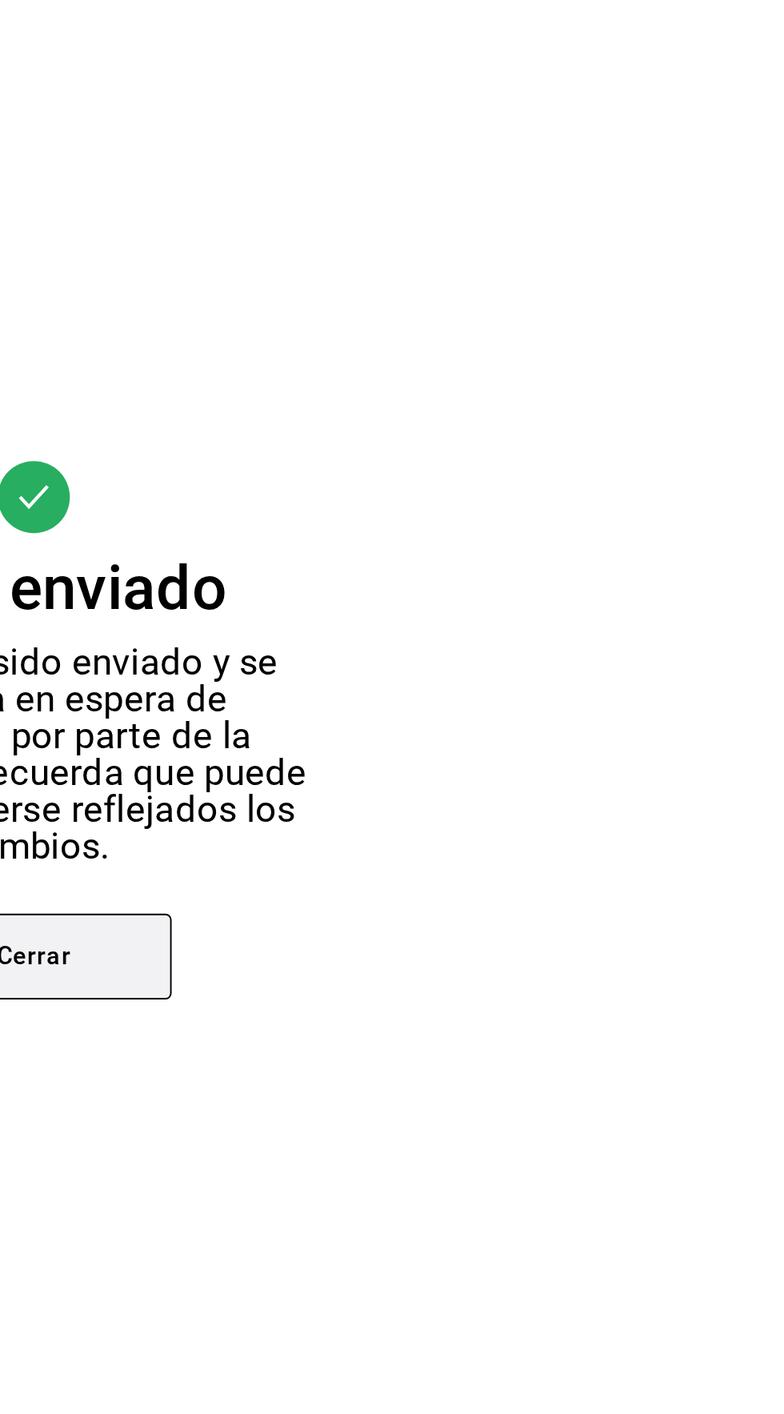
click at [433, 848] on button "Cerrar" at bounding box center [392, 825] width 144 height 45
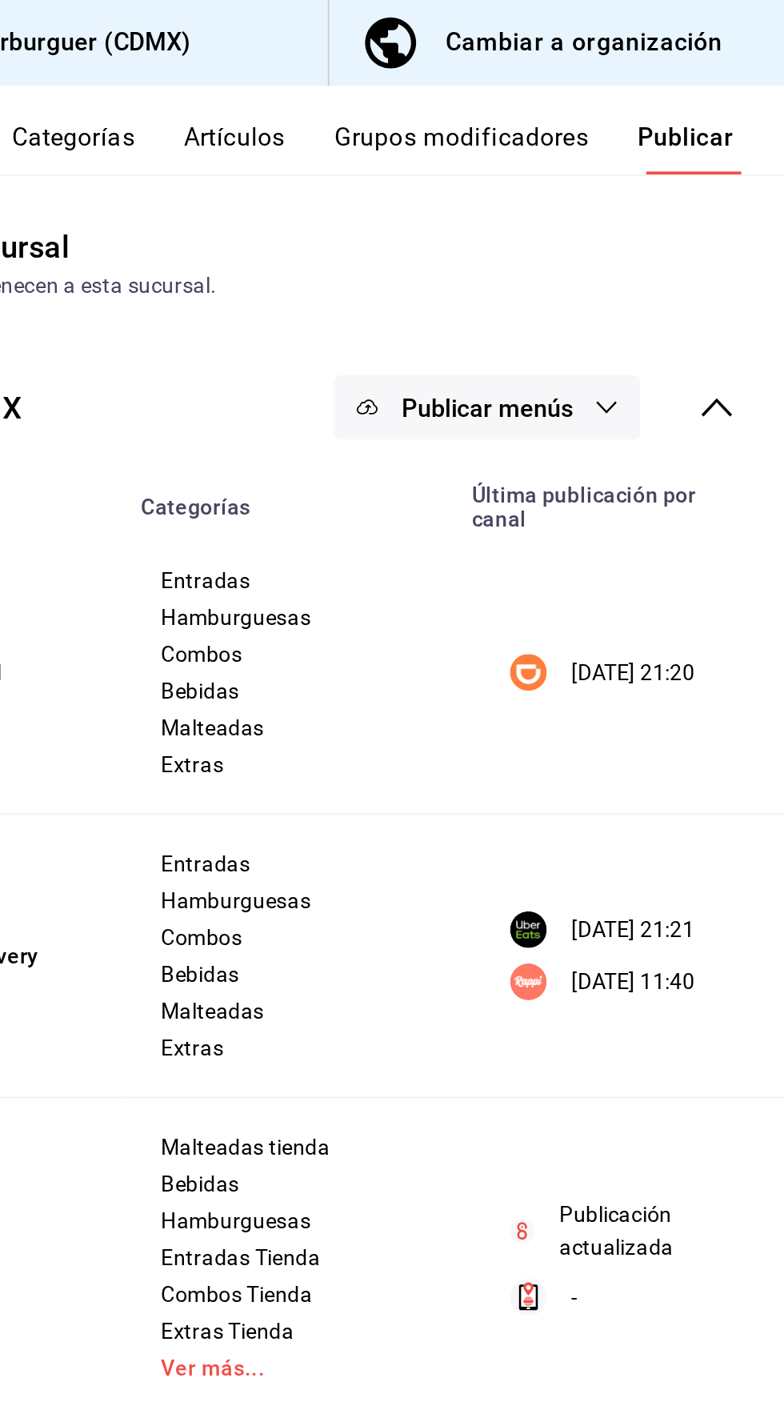
click at [674, 223] on button "Publicar menús" at bounding box center [629, 213] width 160 height 34
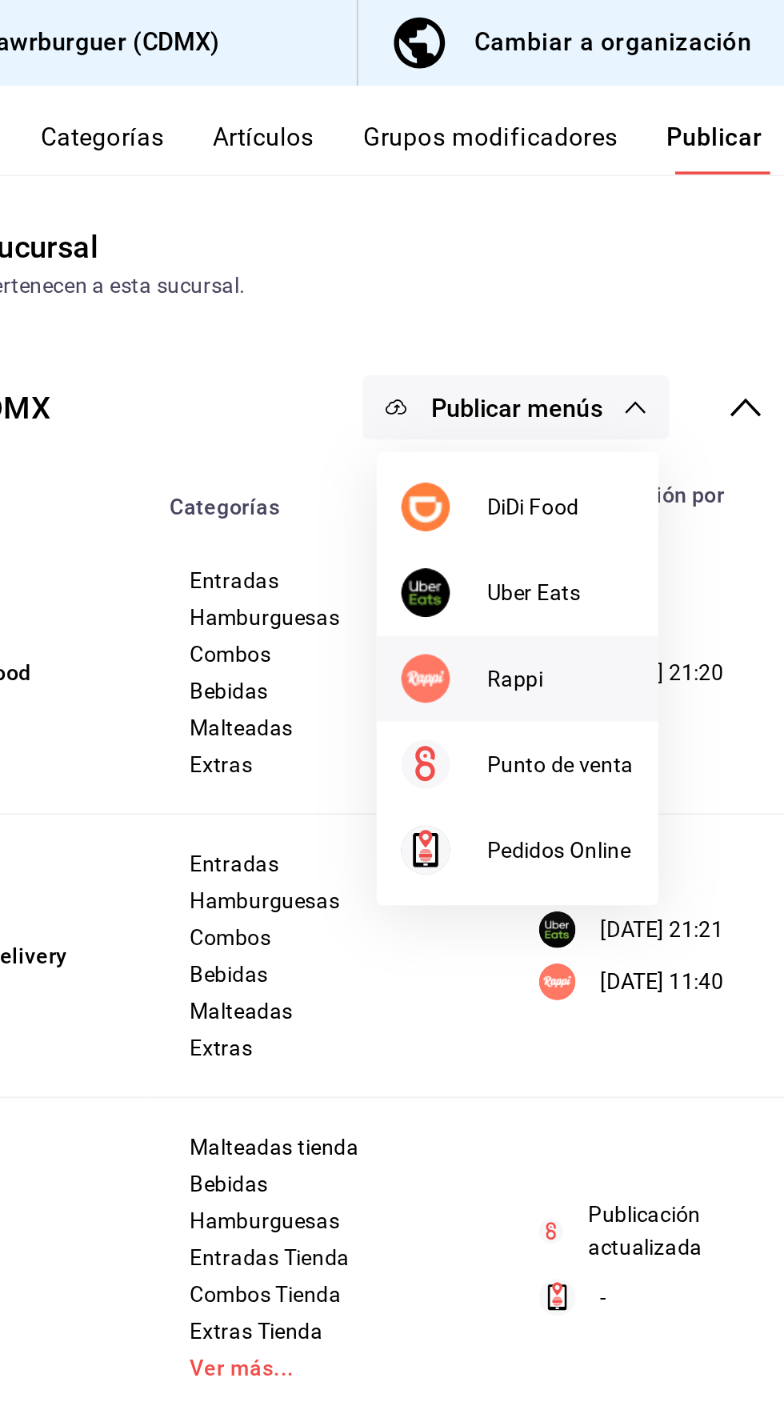
click at [633, 363] on li "Rappi" at bounding box center [629, 354] width 147 height 45
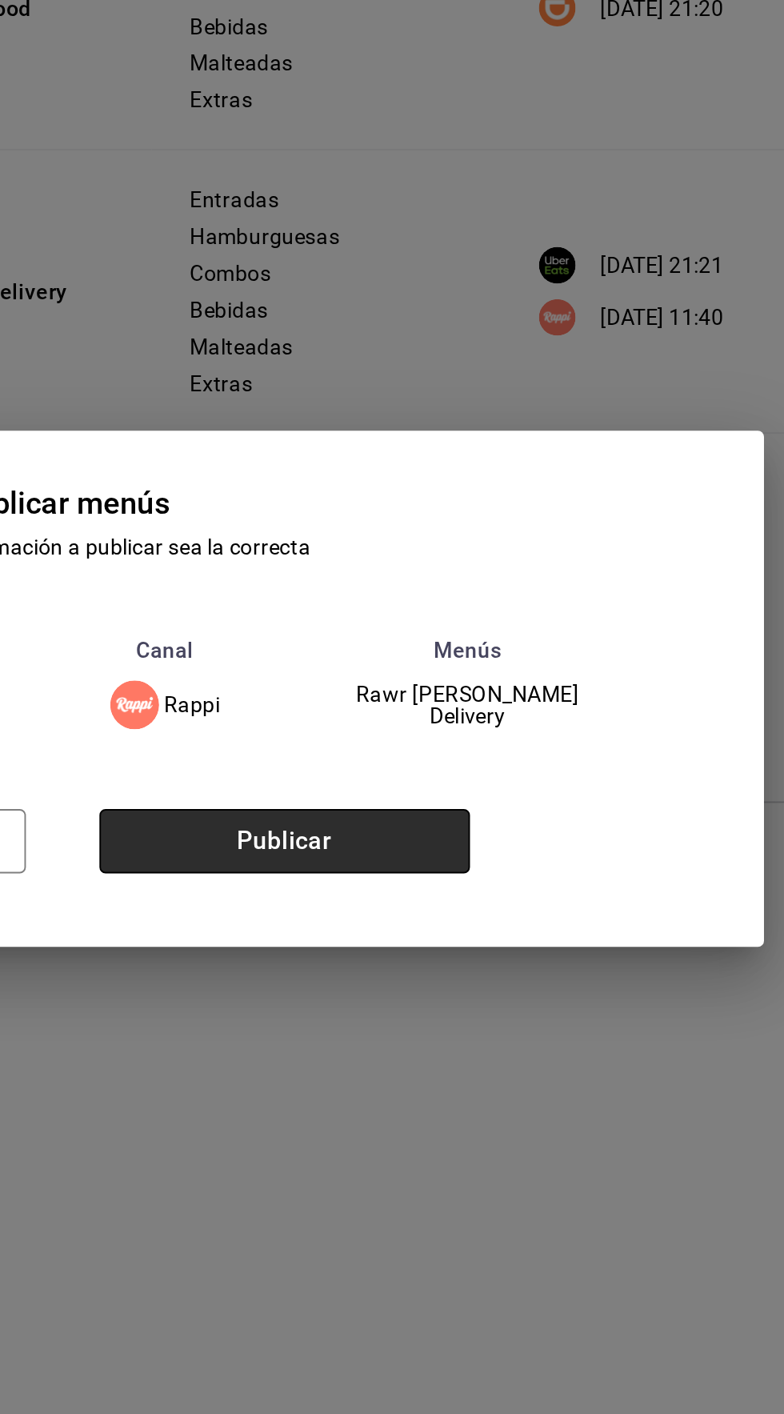
click at [534, 803] on button "Publicar" at bounding box center [508, 787] width 194 height 34
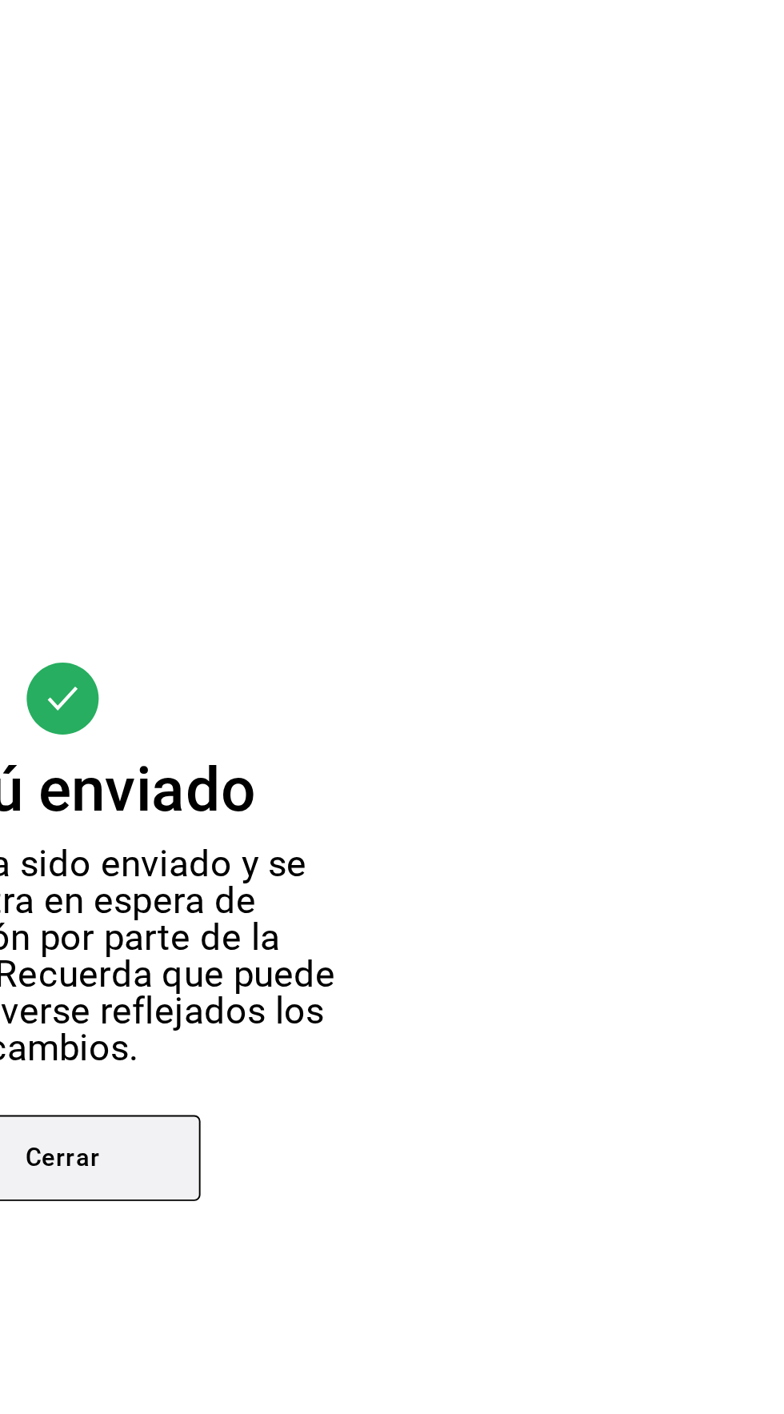
click at [416, 848] on button "Cerrar" at bounding box center [392, 825] width 144 height 45
